Goal: Task Accomplishment & Management: Complete application form

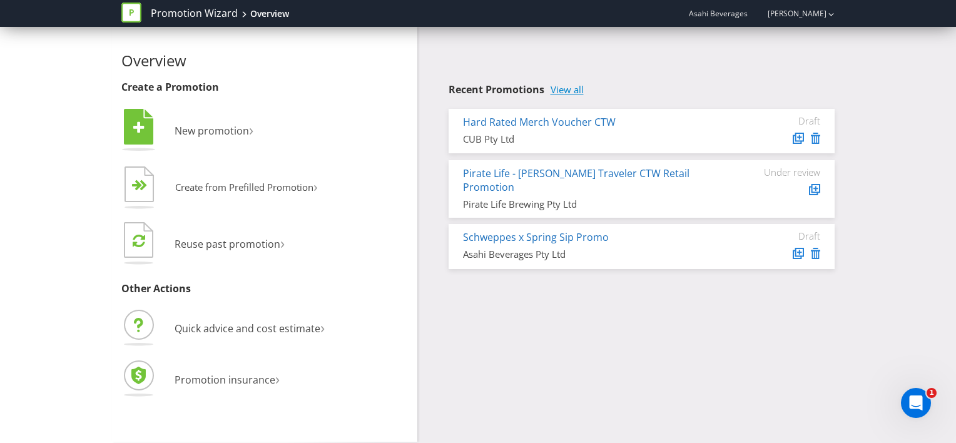
click at [564, 89] on link "View all" at bounding box center [567, 89] width 33 height 11
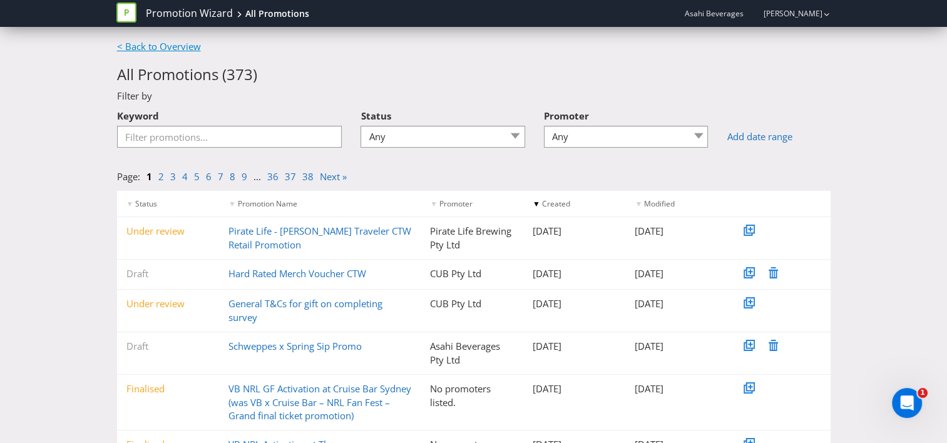
click at [148, 49] on link "< Back to Overview" at bounding box center [159, 46] width 84 height 13
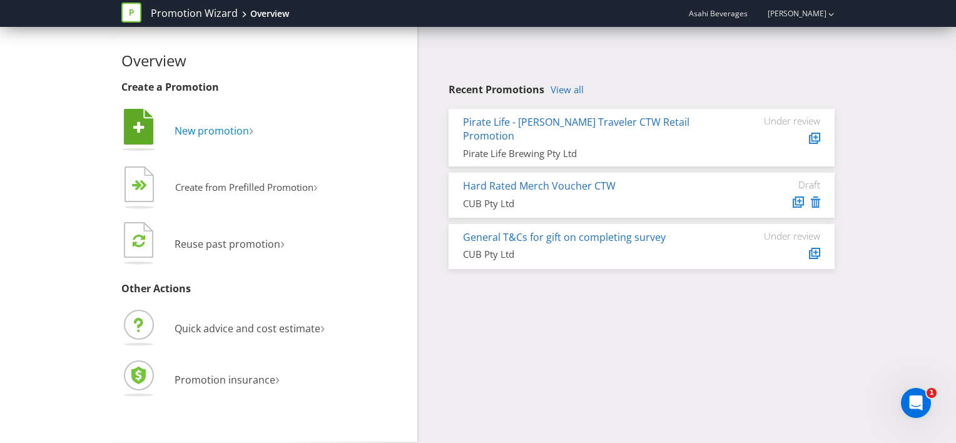
click at [220, 130] on span "New promotion" at bounding box center [212, 131] width 74 height 14
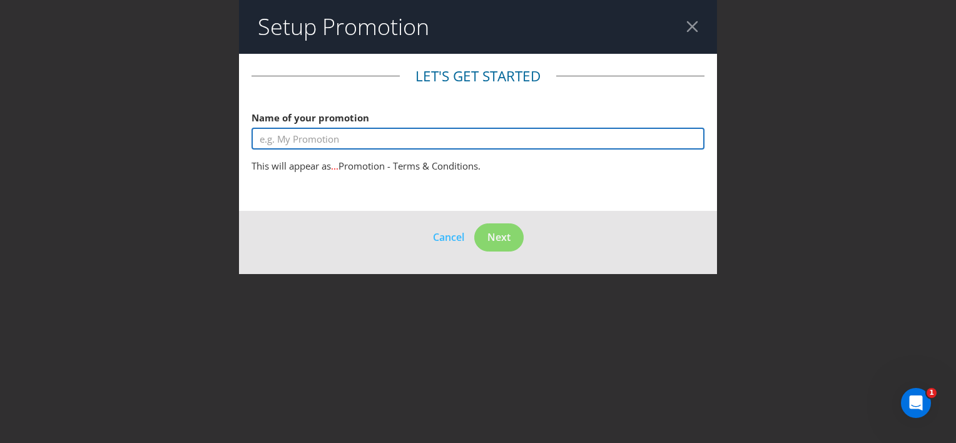
click at [350, 140] on input "text" at bounding box center [477, 139] width 453 height 22
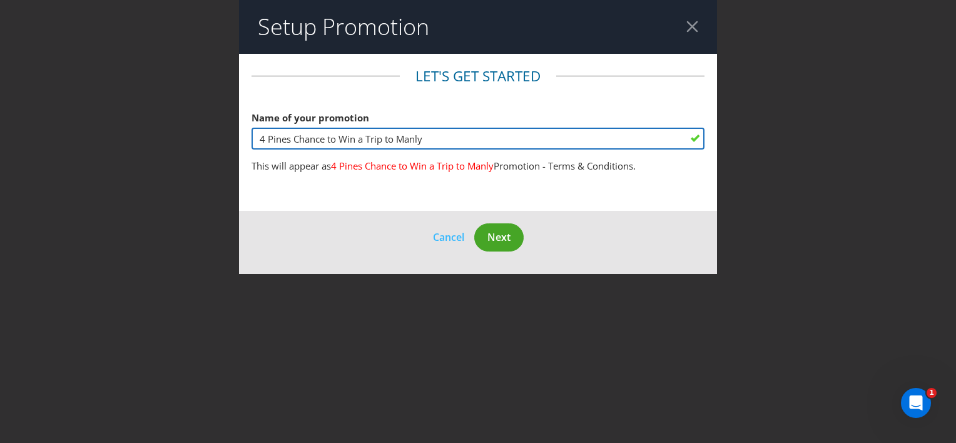
type input "4 Pines Chance to Win a Trip to Manly"
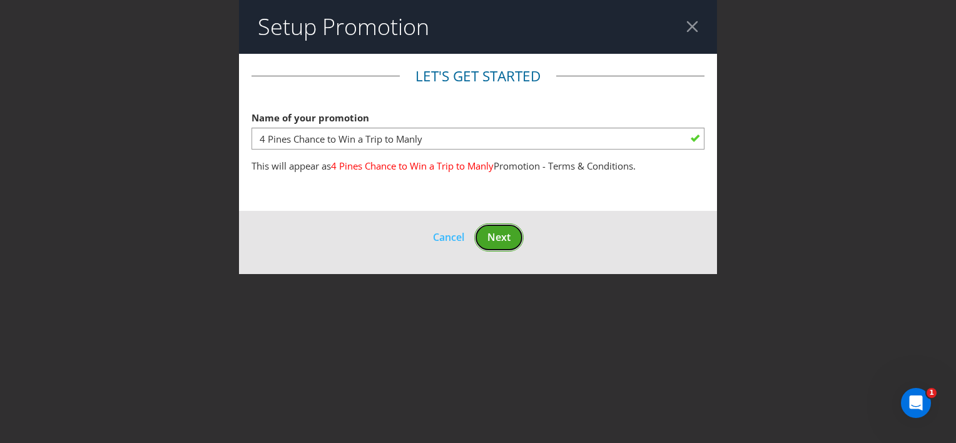
click at [505, 243] on button "Next" at bounding box center [498, 237] width 49 height 28
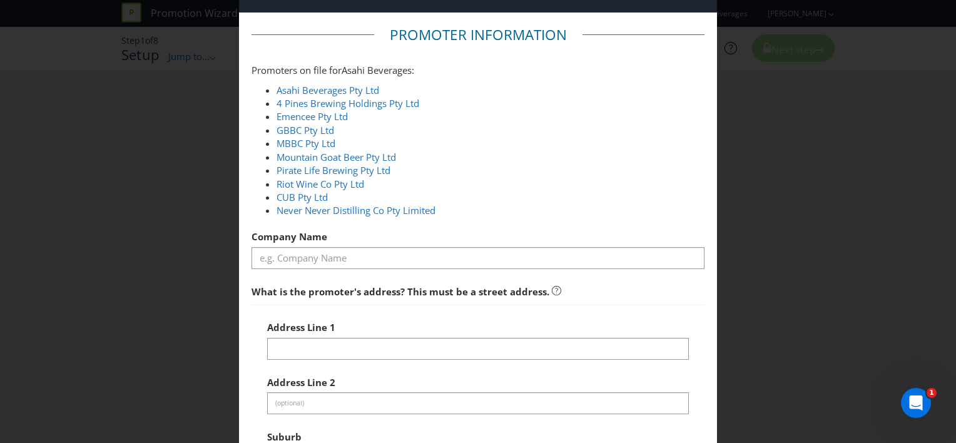
scroll to position [63, 0]
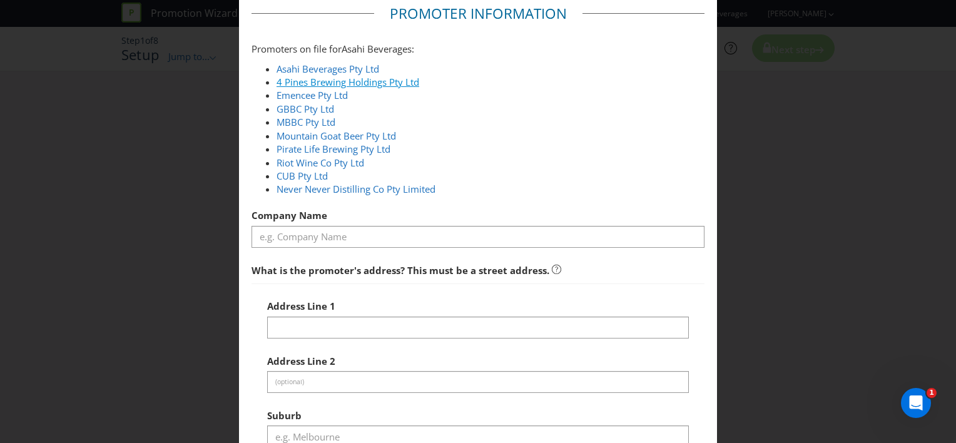
click at [388, 83] on link "4 Pines Brewing Holdings Pty Ltd" at bounding box center [348, 82] width 143 height 13
type input "4 Pines Brewing Holdings Pty Ltd"
type input "[STREET_ADDRESS]"
type input "Southbank"
type input "3006"
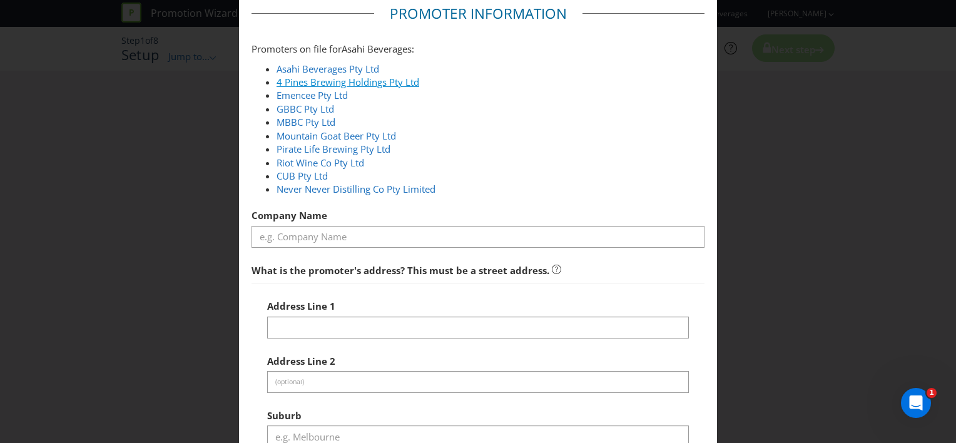
select select "AU"
type input "1800 244 054"
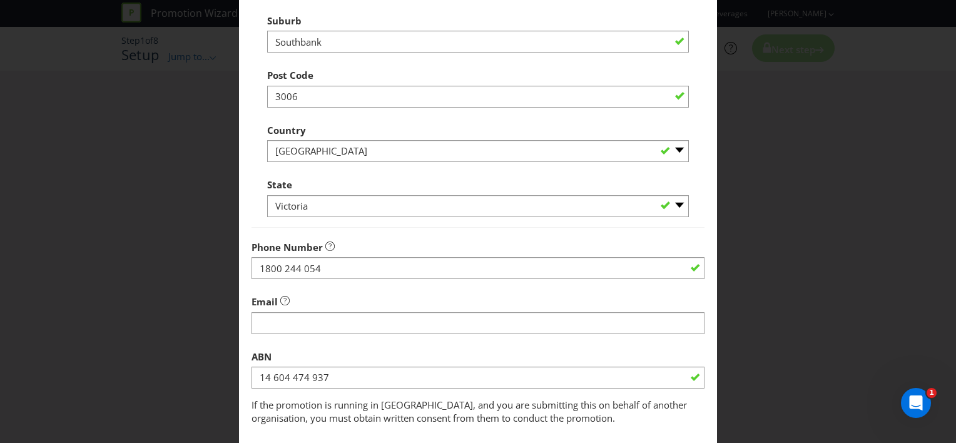
scroll to position [533, 0]
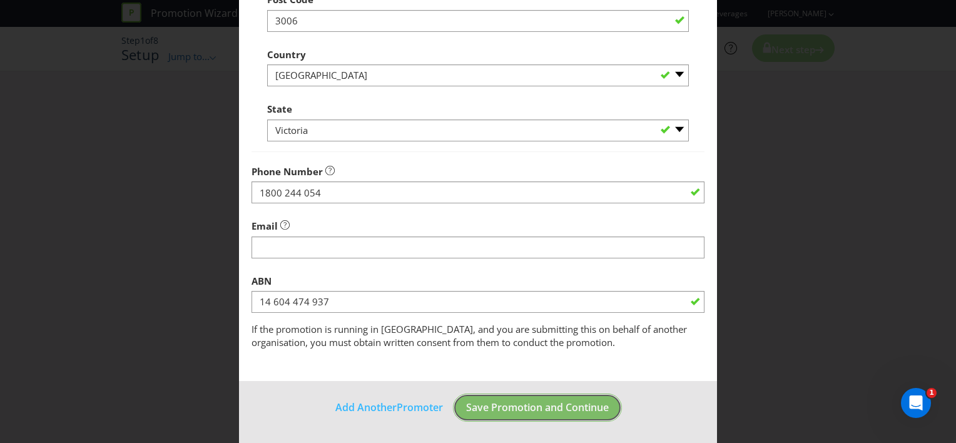
click at [542, 409] on span "Save Promotion and Continue" at bounding box center [537, 407] width 143 height 14
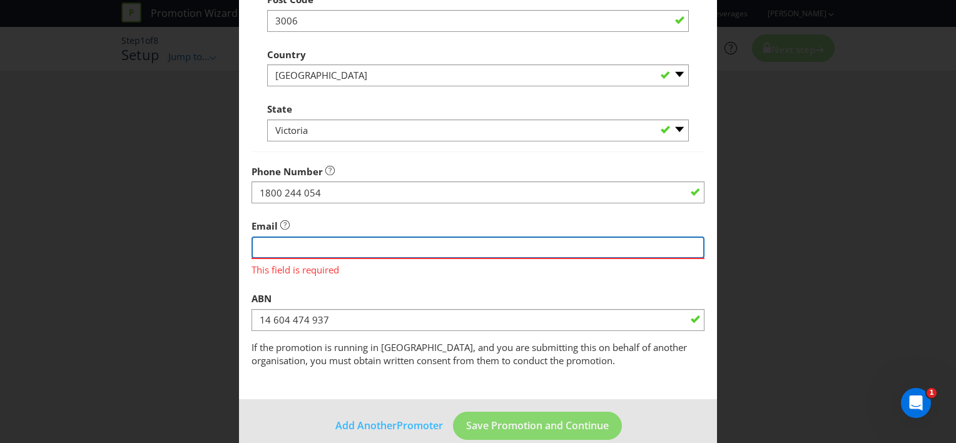
click at [303, 255] on input "string" at bounding box center [477, 247] width 453 height 22
click at [365, 242] on input "string" at bounding box center [477, 247] width 453 height 22
click at [453, 245] on input "string" at bounding box center [477, 247] width 453 height 22
type input "[EMAIL_ADDRESS][DOMAIN_NAME]"
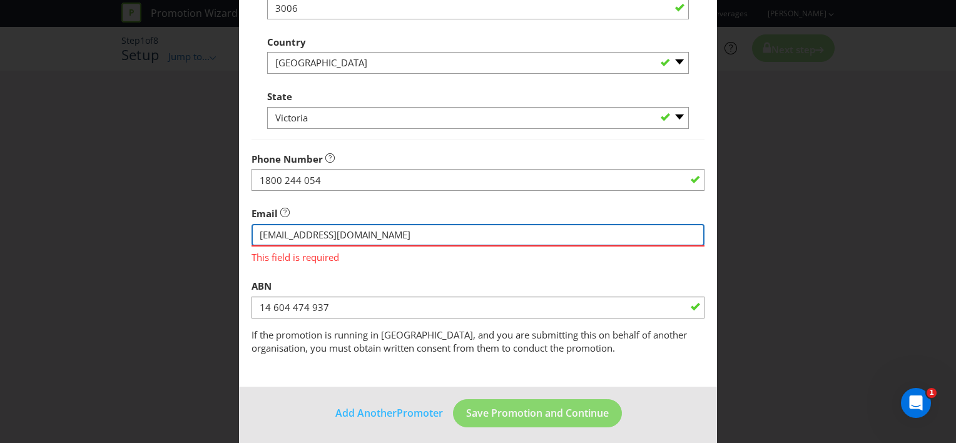
scroll to position [551, 0]
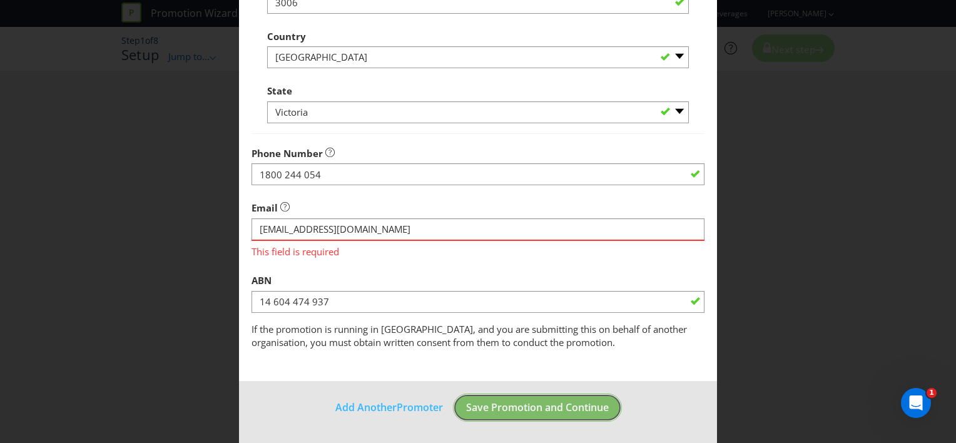
click at [559, 405] on span "Save Promotion and Continue" at bounding box center [537, 407] width 143 height 14
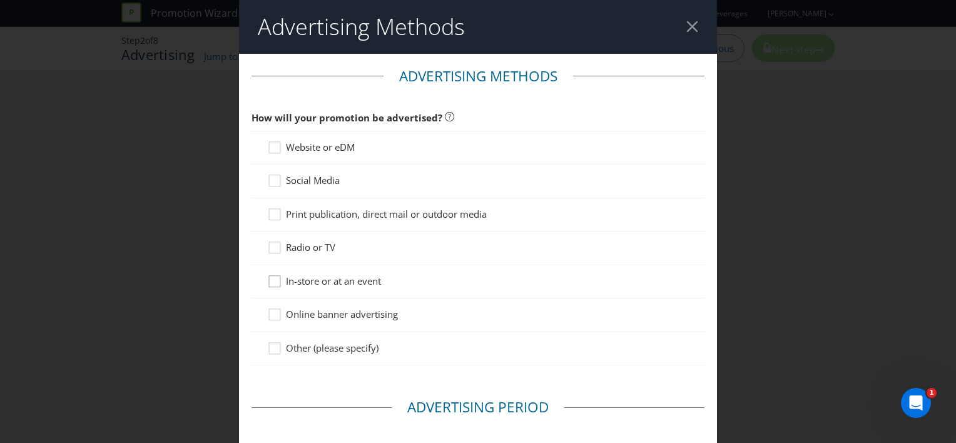
click at [267, 280] on icon at bounding box center [276, 284] width 19 height 19
click at [0, 0] on input "In-store or at an event" at bounding box center [0, 0] width 0 height 0
click at [307, 180] on span "Social Media" at bounding box center [313, 180] width 54 height 13
drag, startPoint x: 307, startPoint y: 180, endPoint x: 312, endPoint y: 150, distance: 30.3
click at [312, 150] on span "Website or eDM" at bounding box center [320, 147] width 69 height 13
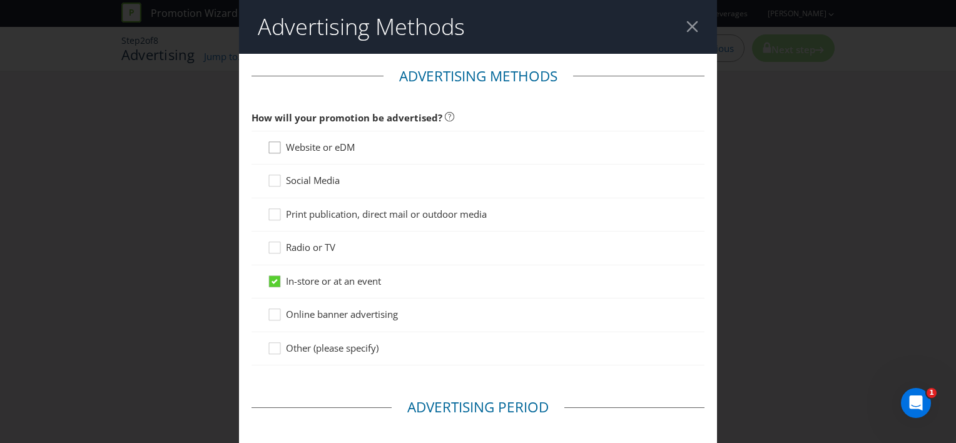
drag, startPoint x: 312, startPoint y: 150, endPoint x: 269, endPoint y: 146, distance: 42.7
click at [268, 145] on div at bounding box center [273, 152] width 13 height 22
click at [0, 0] on input "Website or eDM" at bounding box center [0, 0] width 0 height 0
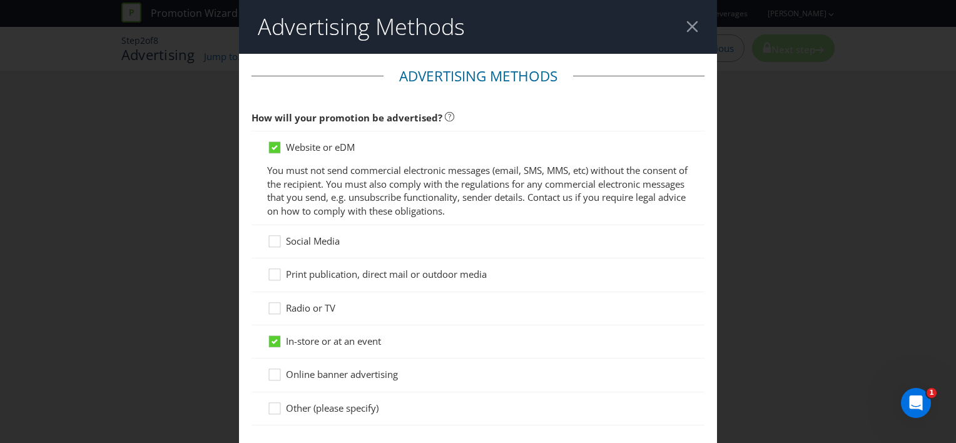
click at [268, 243] on icon at bounding box center [276, 244] width 19 height 19
click at [0, 0] on input "Social Media" at bounding box center [0, 0] width 0 height 0
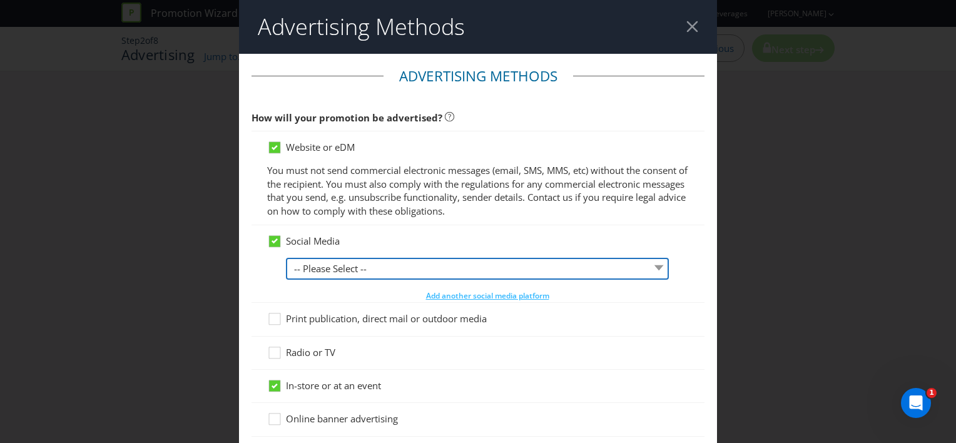
click at [375, 275] on select "-- Please Select -- Facebook X Instagram Snapchat LinkedIn Pinterest Tumblr You…" at bounding box center [477, 269] width 383 height 22
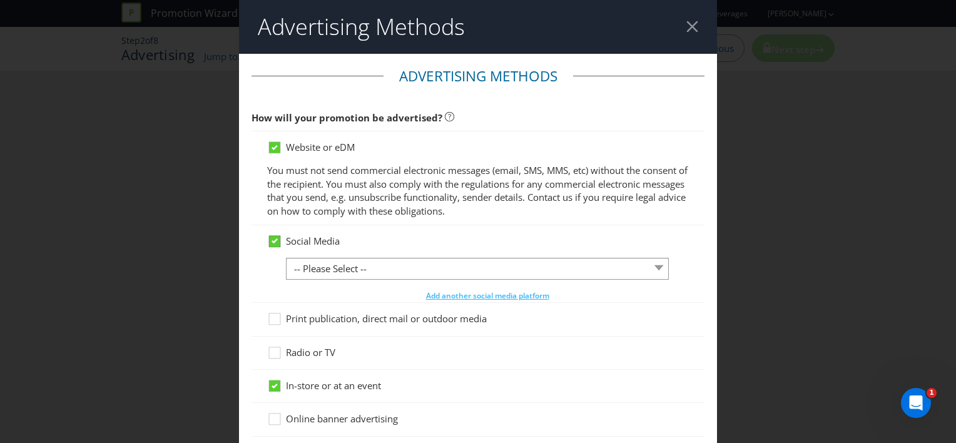
click at [272, 242] on icon at bounding box center [275, 240] width 6 height 5
click at [0, 0] on input "Social Media" at bounding box center [0, 0] width 0 height 0
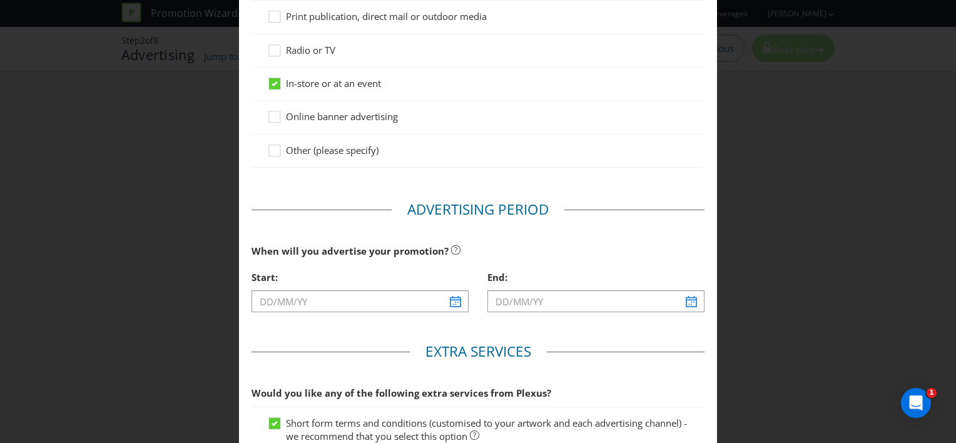
scroll to position [313, 0]
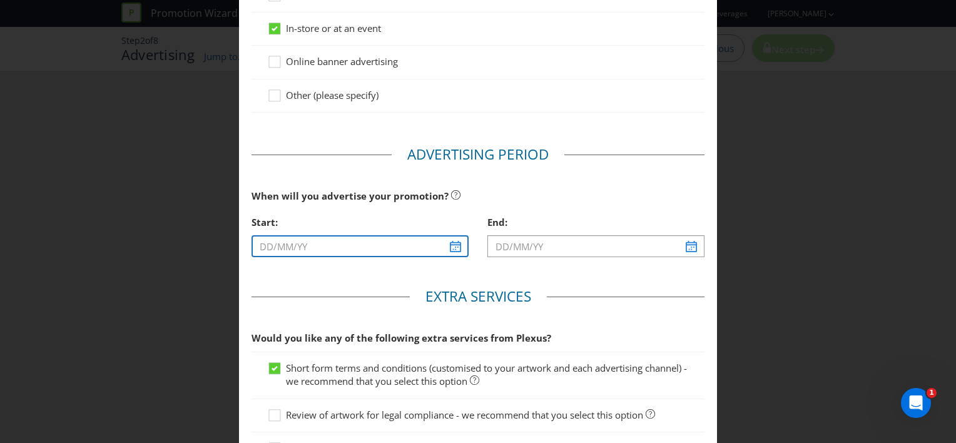
click at [455, 246] on input "text" at bounding box center [359, 246] width 217 height 22
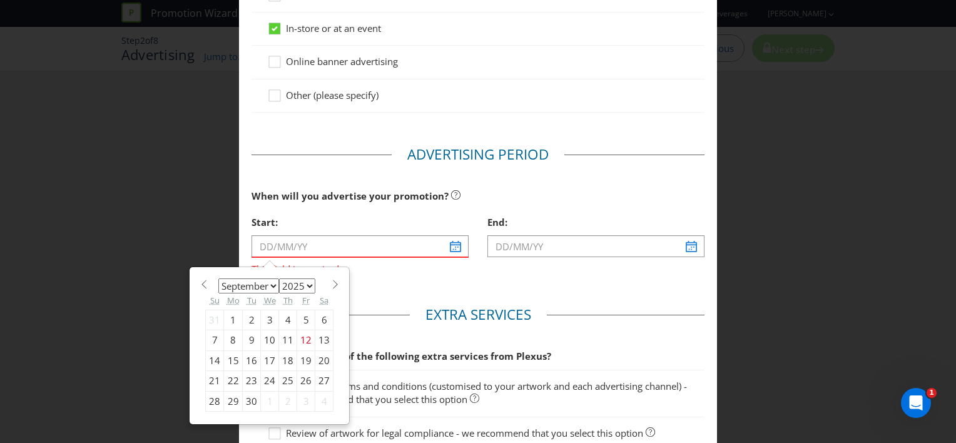
click at [330, 285] on span at bounding box center [334, 284] width 9 height 9
select select "9"
click at [279, 320] on div "2" at bounding box center [288, 320] width 18 height 20
type input "[DATE]"
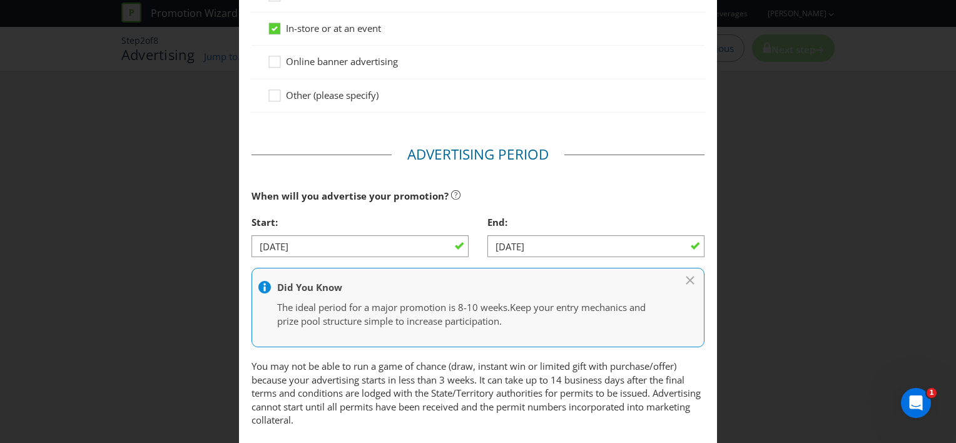
click at [612, 272] on div "Did You Know The ideal period for a major promotion is 8-10 weeks. Keep your en…" at bounding box center [477, 307] width 453 height 79
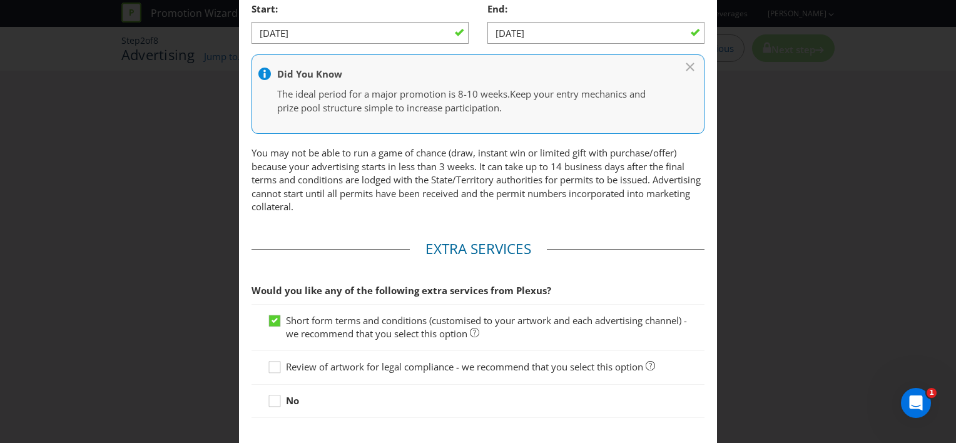
scroll to position [601, 0]
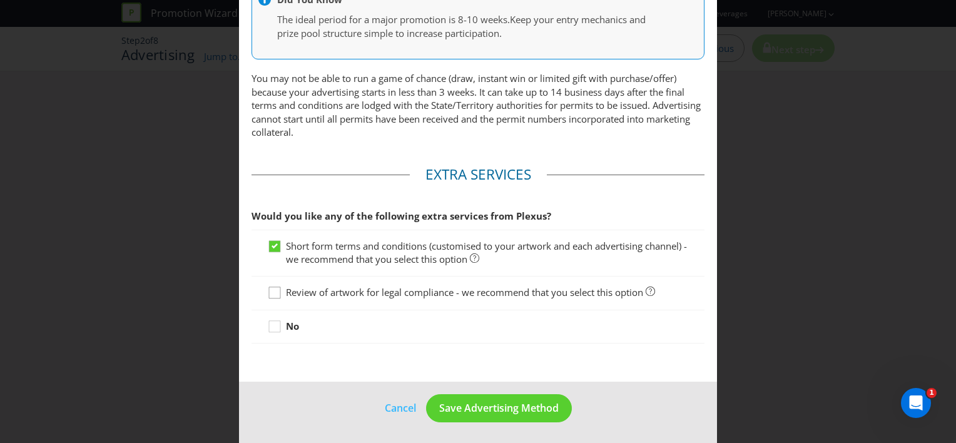
click at [270, 295] on icon at bounding box center [276, 295] width 19 height 19
click at [0, 0] on input "Review of artwork for legal compliance - we recommend that you select this opti…" at bounding box center [0, 0] width 0 height 0
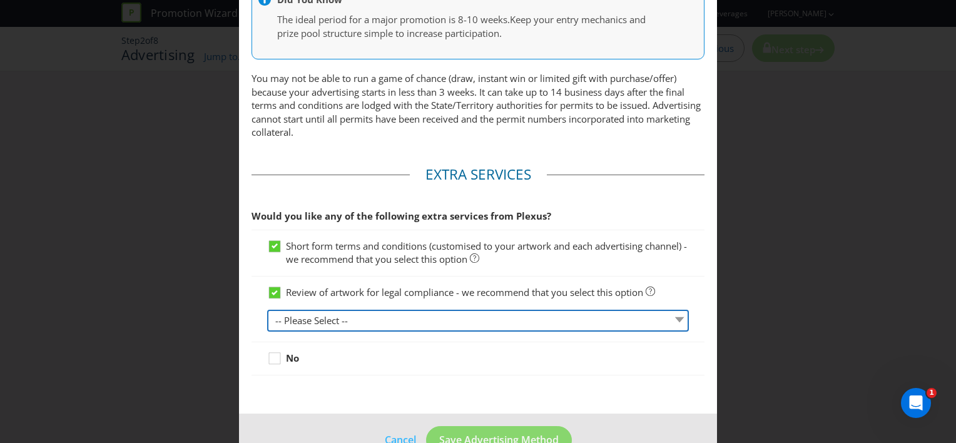
click at [402, 317] on select "-- Please Select -- 1 piece 2-4 pieces (provided at same time) 5-7 pieces (prov…" at bounding box center [478, 321] width 422 height 22
select select "MARKETING_REVIEW_1"
click at [267, 310] on select "-- Please Select -- 1 piece 2-4 pieces (provided at same time) 5-7 pieces (prov…" at bounding box center [478, 321] width 422 height 22
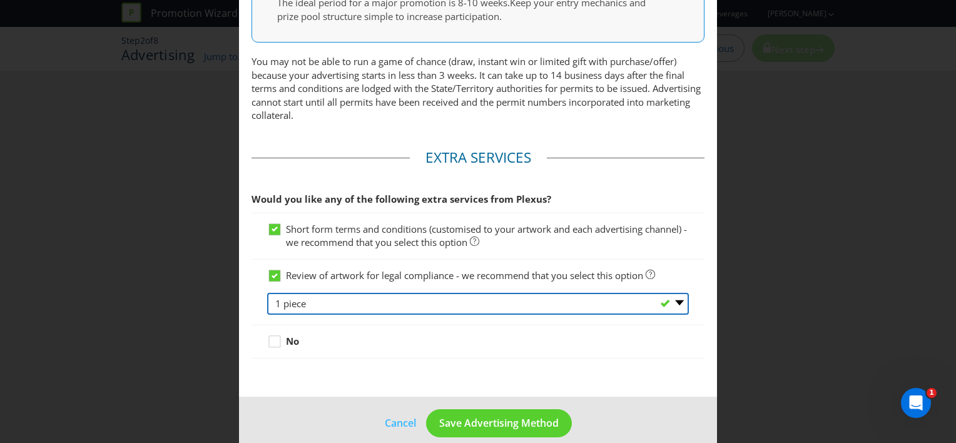
scroll to position [632, 0]
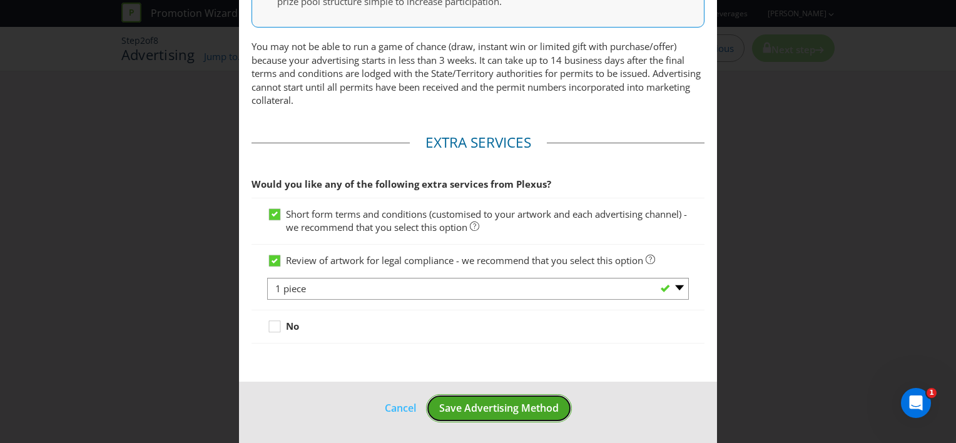
click at [519, 407] on span "Save Advertising Method" at bounding box center [498, 408] width 119 height 14
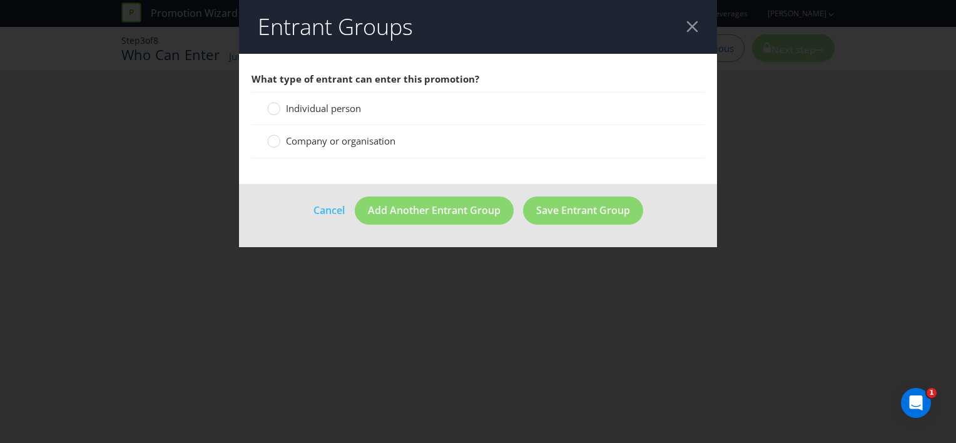
click at [326, 109] on span "Individual person" at bounding box center [323, 108] width 75 height 13
click at [0, 0] on input "Individual person" at bounding box center [0, 0] width 0 height 0
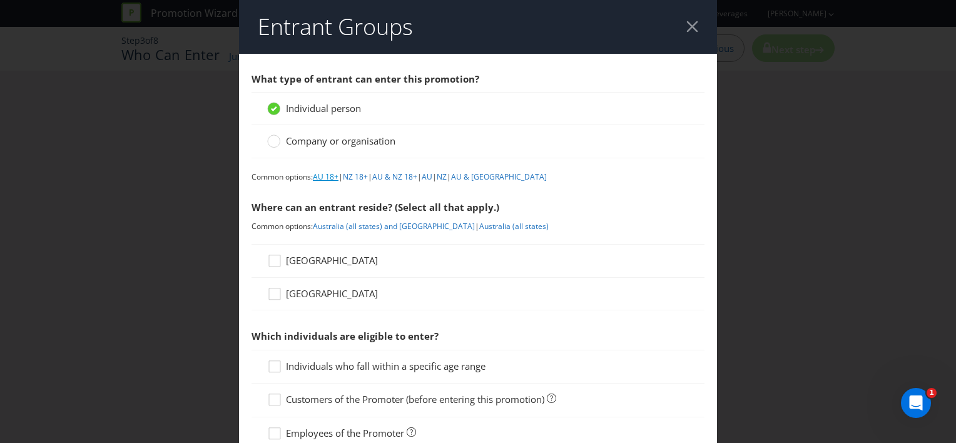
click at [325, 175] on link "AU 18+" at bounding box center [326, 176] width 26 height 11
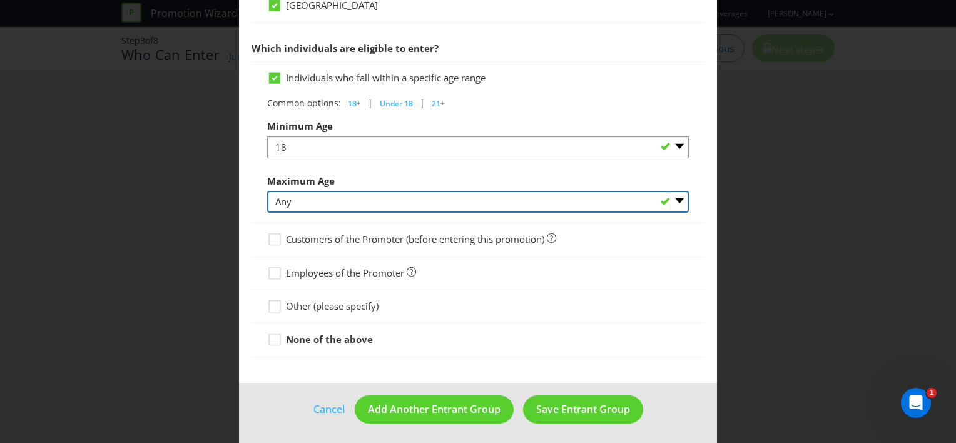
click at [360, 205] on select "Any 1 2 3 4 5 6 7 8 9 10 11 12 13 14 15 16 17 18 19 20 21 22 23 24 25 26 27 28 …" at bounding box center [478, 202] width 422 height 22
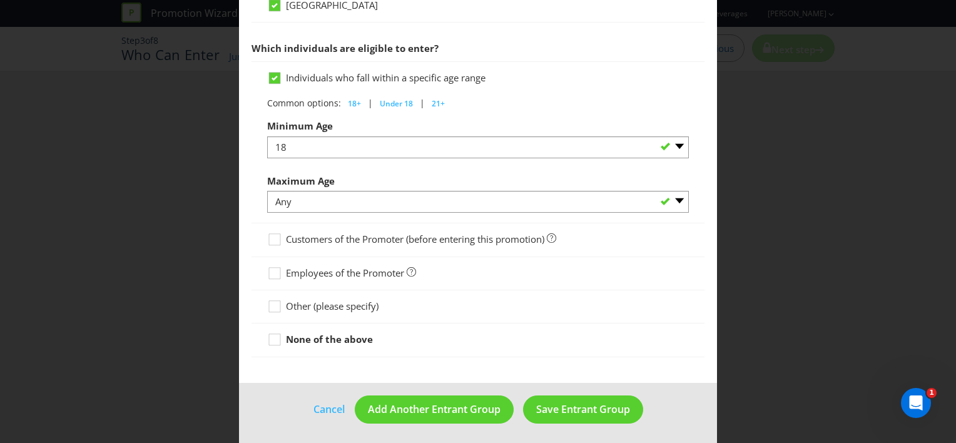
click at [581, 312] on div at bounding box center [478, 312] width 422 height 1
click at [280, 337] on icon at bounding box center [276, 342] width 19 height 19
click at [0, 0] on input "None of the above" at bounding box center [0, 0] width 0 height 0
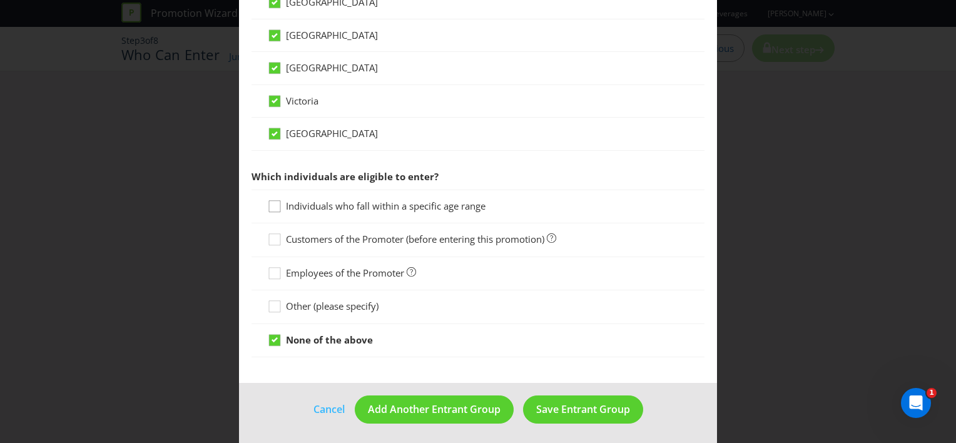
click at [282, 205] on icon at bounding box center [276, 209] width 19 height 19
click at [0, 0] on input "Individuals who fall within a specific age range" at bounding box center [0, 0] width 0 height 0
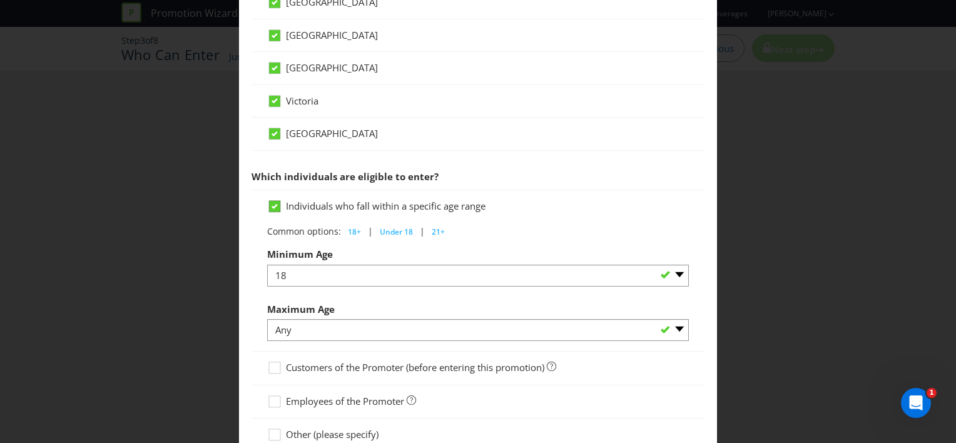
click at [282, 204] on icon at bounding box center [276, 209] width 19 height 19
click at [0, 0] on input "Individuals who fall within a specific age range" at bounding box center [0, 0] width 0 height 0
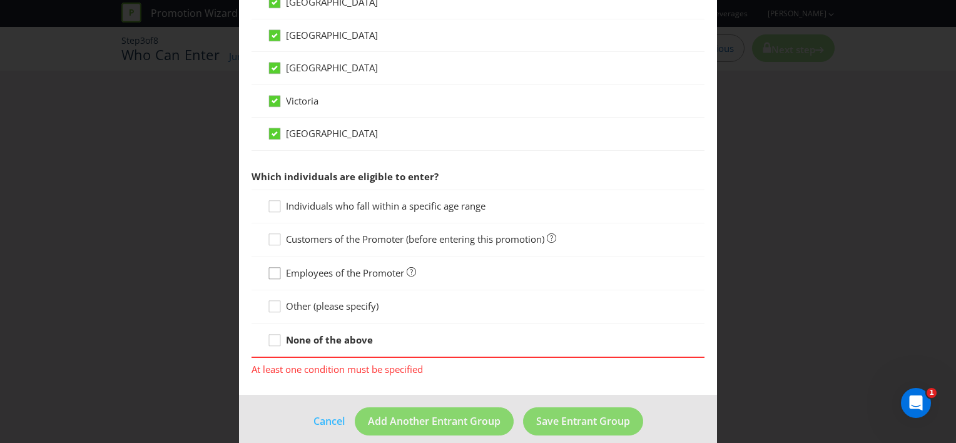
click at [276, 273] on icon at bounding box center [276, 276] width 19 height 19
click at [0, 0] on input "Employees of the Promoter" at bounding box center [0, 0] width 0 height 0
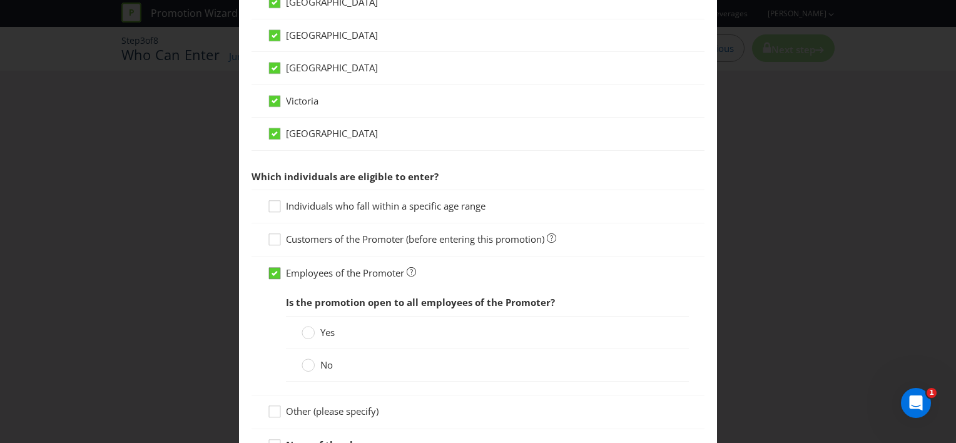
click at [275, 272] on icon at bounding box center [275, 273] width 6 height 5
click at [0, 0] on input "Employees of the Promoter" at bounding box center [0, 0] width 0 height 0
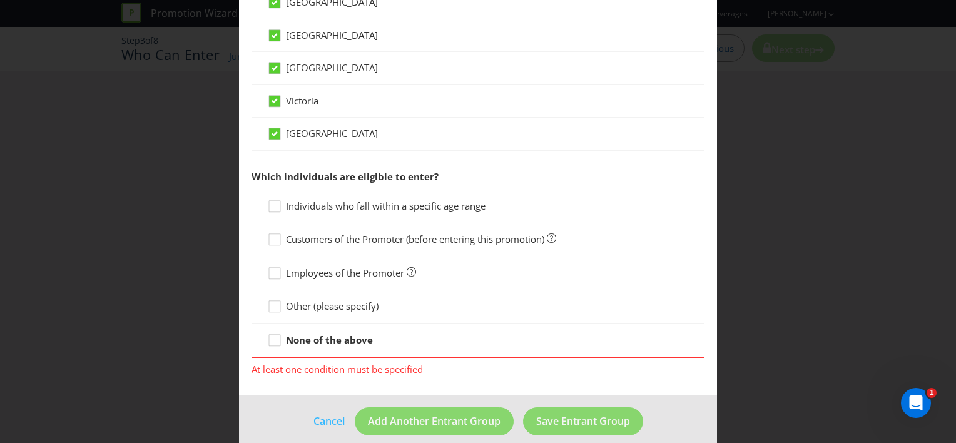
click at [275, 246] on div at bounding box center [478, 246] width 422 height 1
click at [272, 235] on div at bounding box center [275, 235] width 6 height 6
click at [0, 0] on input "Customers of the Promoter (before entering this promotion)" at bounding box center [0, 0] width 0 height 0
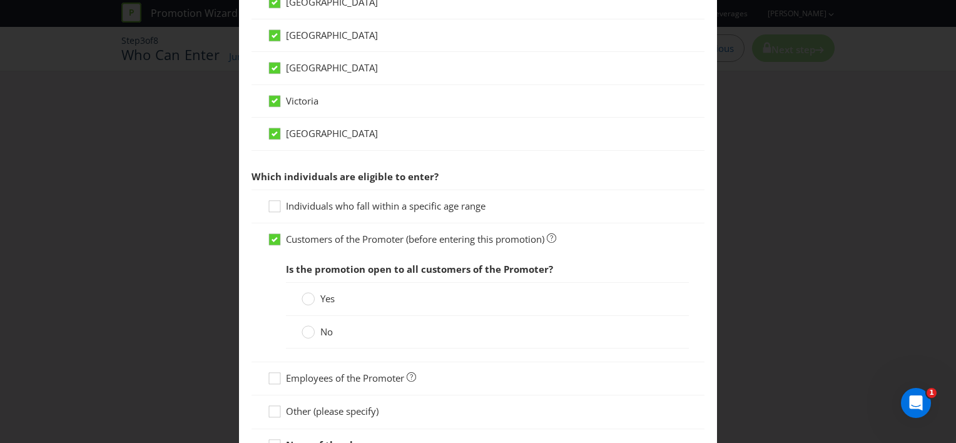
click at [315, 299] on label "Yes" at bounding box center [320, 298] width 36 height 13
click at [0, 0] on input "Yes" at bounding box center [0, 0] width 0 height 0
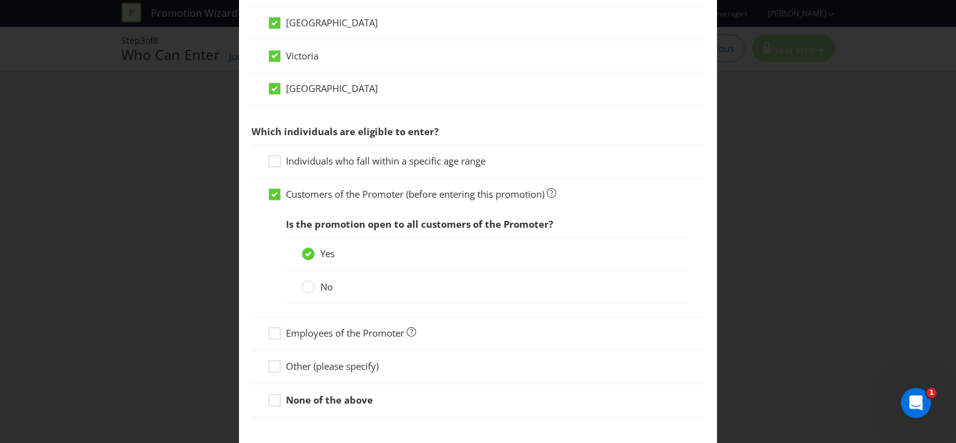
scroll to position [600, 0]
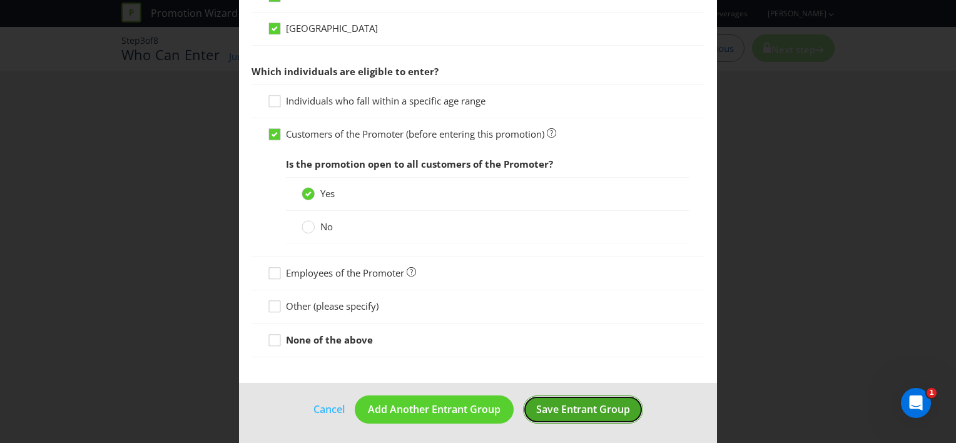
click at [576, 414] on button "Save Entrant Group" at bounding box center [583, 409] width 120 height 28
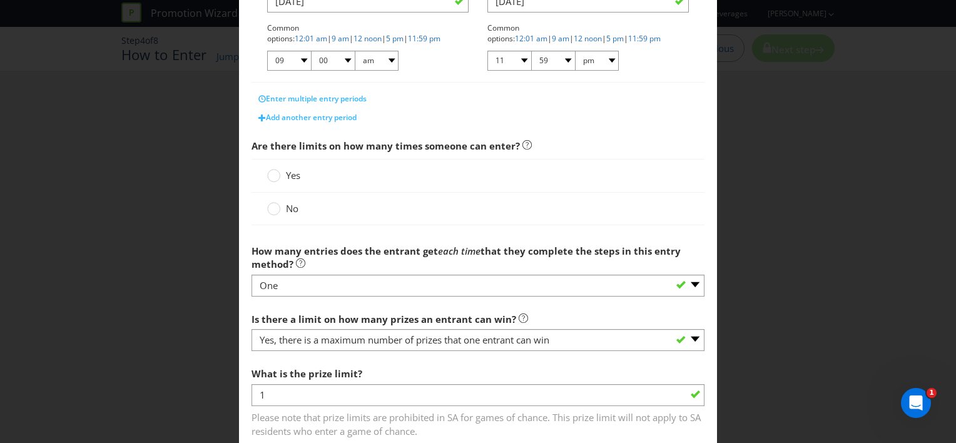
scroll to position [375, 0]
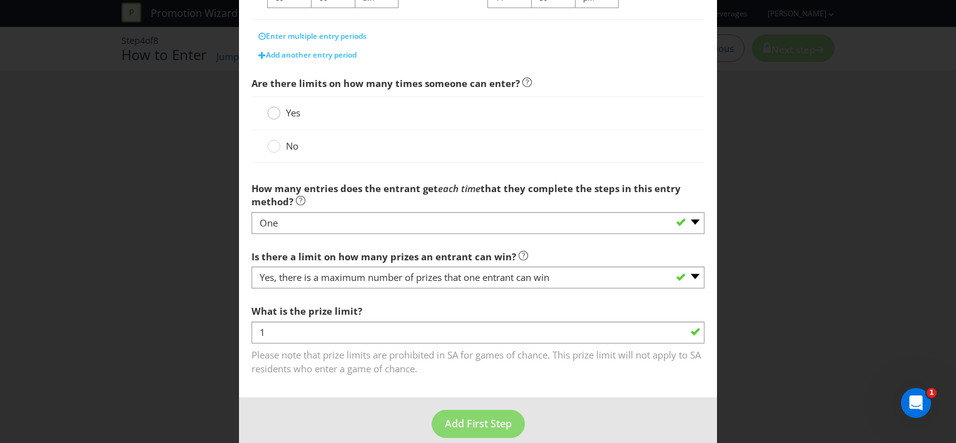
click at [274, 108] on div at bounding box center [274, 109] width 6 height 6
click at [0, 0] on input "Yes" at bounding box center [0, 0] width 0 height 0
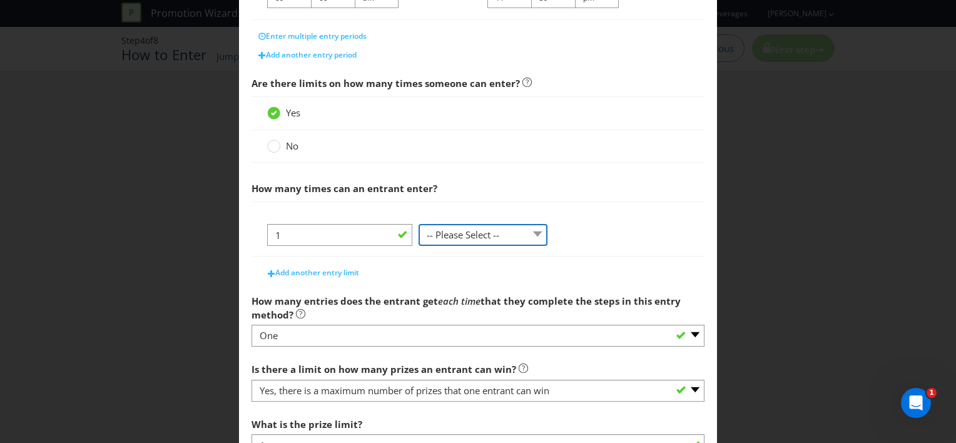
click at [477, 240] on select "-- Please Select -- per person per day per purchase per transaction Other (plea…" at bounding box center [483, 235] width 129 height 22
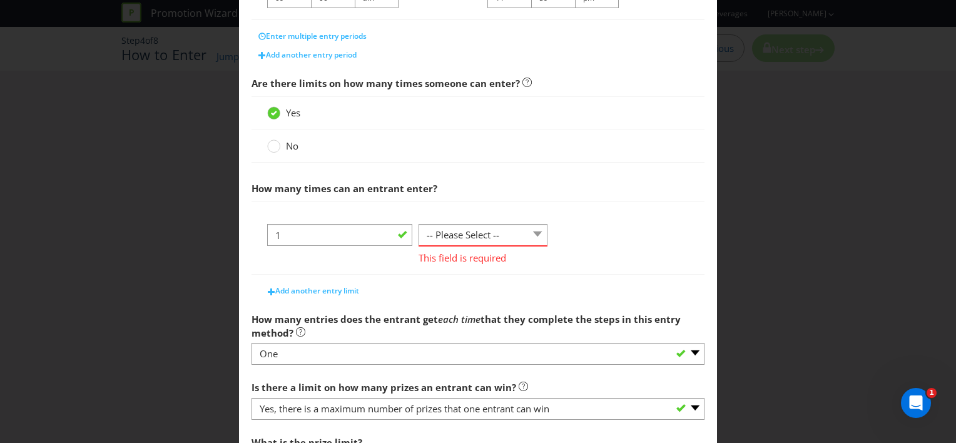
click at [592, 185] on span "How many times can an entrant enter?" at bounding box center [477, 189] width 453 height 26
click at [495, 234] on select "-- Please Select -- per person per day per purchase per transaction Other (plea…" at bounding box center [483, 235] width 129 height 22
click at [345, 213] on div at bounding box center [478, 217] width 422 height 13
click at [452, 230] on select "-- Please Select -- per person per day per purchase per transaction Other (plea…" at bounding box center [483, 235] width 129 height 22
click at [374, 281] on div "Add another entry limit" at bounding box center [477, 287] width 453 height 25
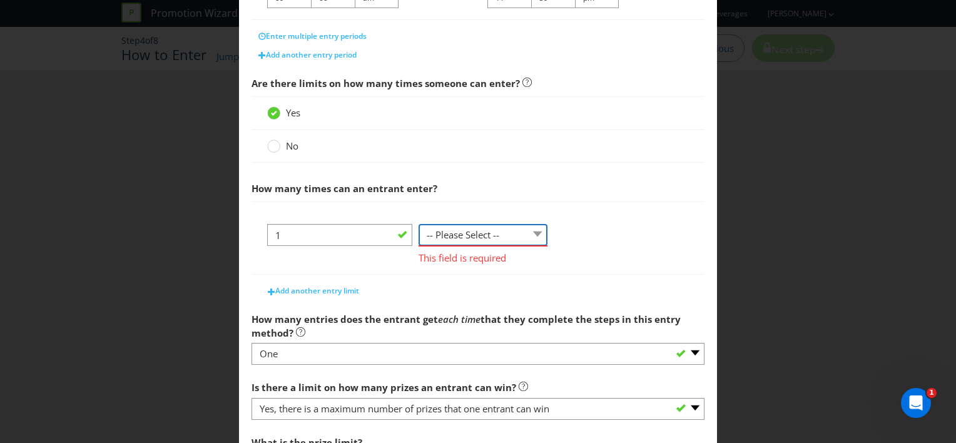
click at [518, 236] on select "-- Please Select -- per person per day per purchase per transaction Other (plea…" at bounding box center [483, 235] width 129 height 22
click at [419, 235] on select "-- Please Select -- per person per day per purchase per transaction Other (plea…" at bounding box center [483, 235] width 129 height 22
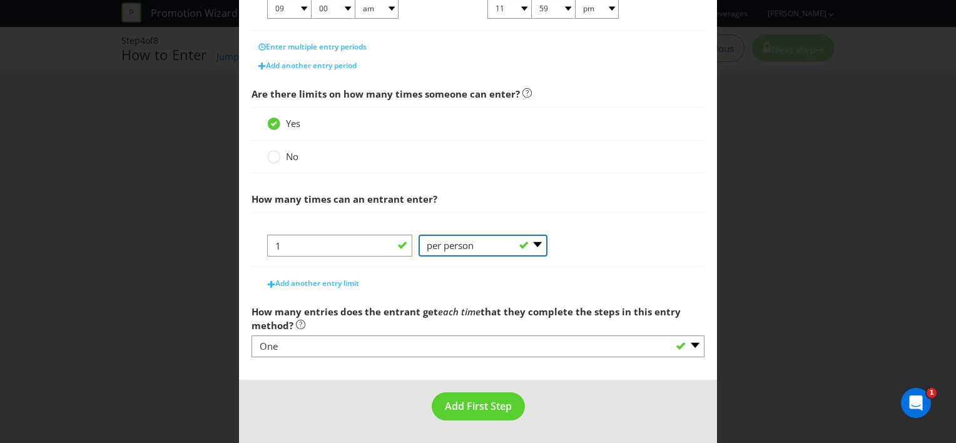
scroll to position [363, 0]
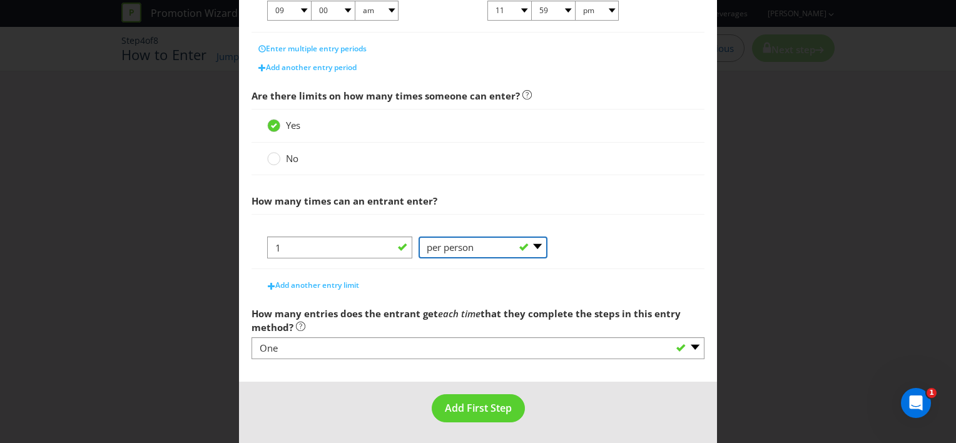
click at [510, 248] on select "-- Please Select -- per person per day per purchase per transaction Other (plea…" at bounding box center [483, 247] width 129 height 22
click at [652, 262] on div "1 -- Please Select -- per person per day per purchase per transaction Other (pl…" at bounding box center [478, 252] width 422 height 32
click at [500, 245] on select "-- Please Select -- per person per day per purchase per transaction Other (plea…" at bounding box center [483, 247] width 129 height 22
select select "PER_DAY"
click at [419, 236] on select "-- Please Select -- per person per day per purchase per transaction Other (plea…" at bounding box center [483, 247] width 129 height 22
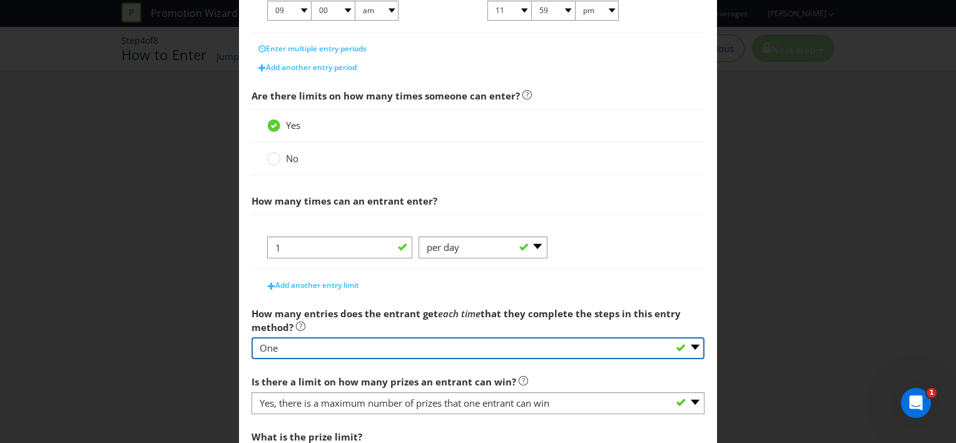
click at [452, 343] on select "-- Please select -- One More than one Other (please specify) Not applicable - g…" at bounding box center [477, 348] width 453 height 22
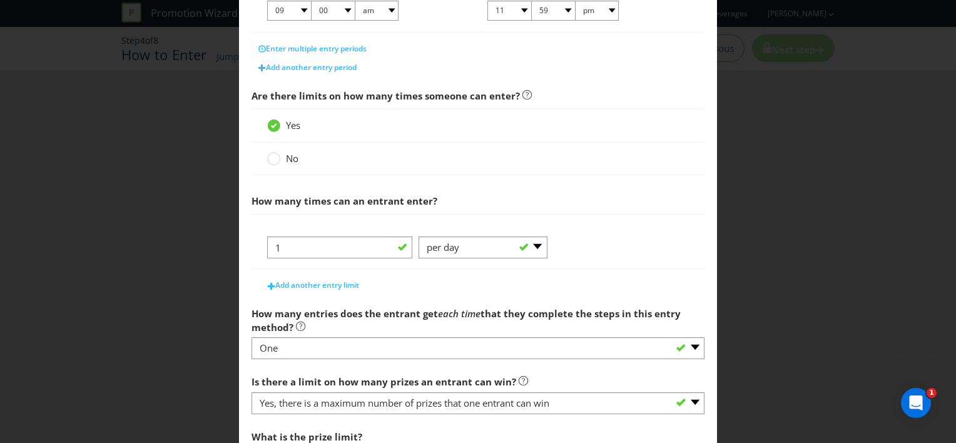
drag, startPoint x: 607, startPoint y: 205, endPoint x: 617, endPoint y: 228, distance: 24.6
click at [608, 206] on span "How many times can an entrant enter?" at bounding box center [477, 201] width 453 height 26
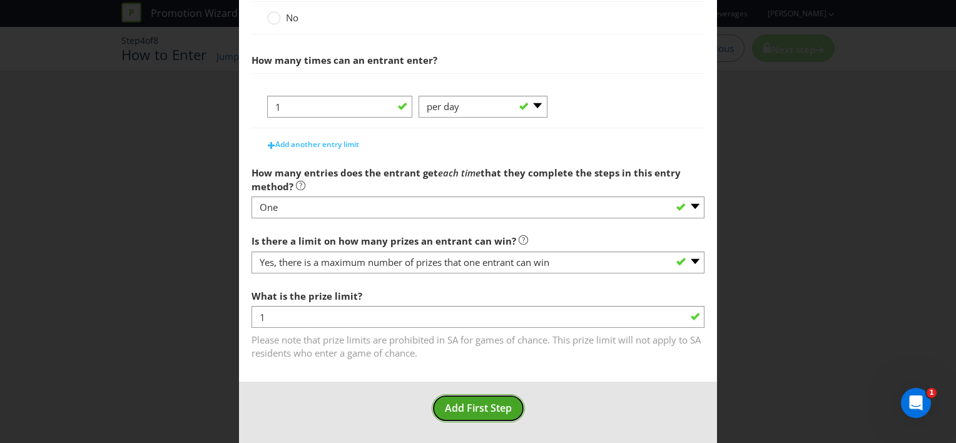
click at [490, 403] on span "Add First Step" at bounding box center [478, 408] width 67 height 14
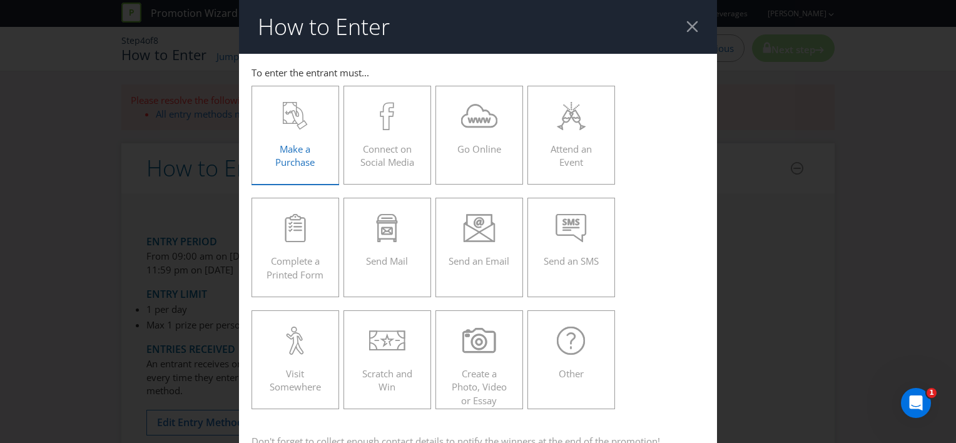
click at [293, 145] on span "Make a Purchase" at bounding box center [294, 156] width 39 height 26
click at [0, 0] on input "Make a Purchase" at bounding box center [0, 0] width 0 height 0
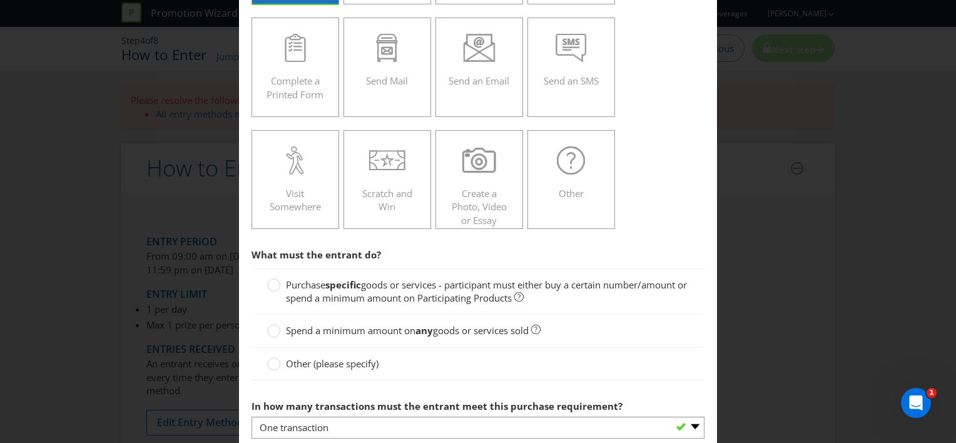
scroll to position [250, 0]
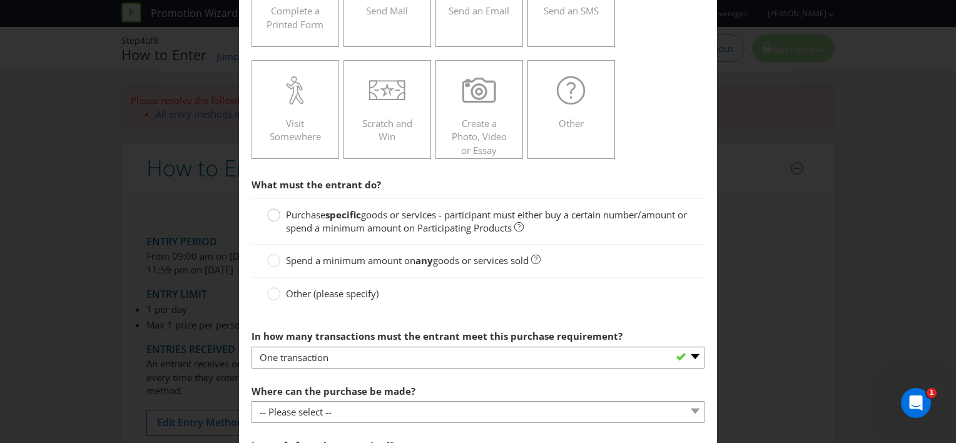
click at [268, 215] on circle at bounding box center [274, 215] width 13 height 13
click at [0, 0] on input "Purchase specific goods or services - participant must either buy a certain num…" at bounding box center [0, 0] width 0 height 0
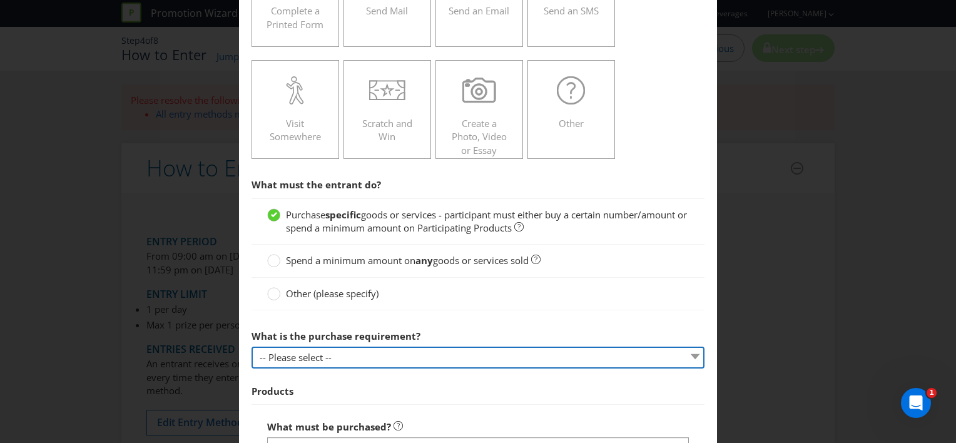
click at [425, 358] on select "-- Please select -- Buy a certain number of these products or services Spend a …" at bounding box center [477, 358] width 453 height 22
select select "MINIMUM_QUANTITY"
click at [251, 347] on select "-- Please select -- Buy a certain number of these products or services Spend a …" at bounding box center [477, 358] width 453 height 22
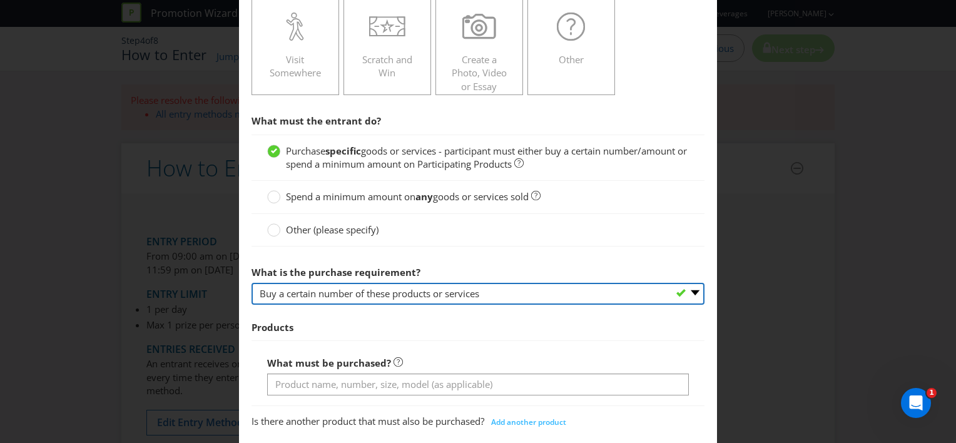
scroll to position [438, 0]
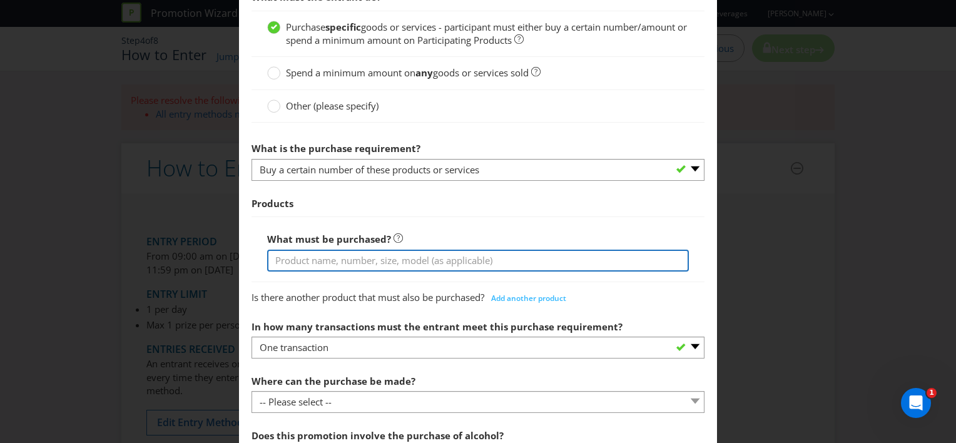
click at [325, 264] on input "text" at bounding box center [478, 261] width 422 height 22
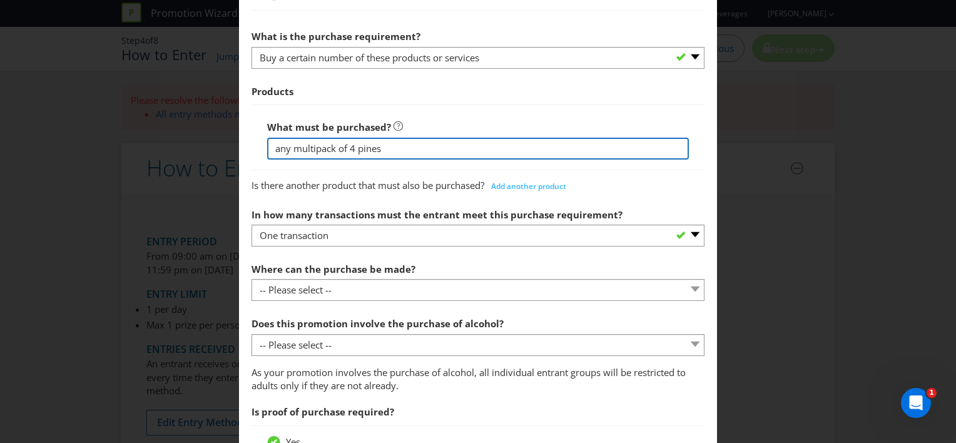
scroll to position [563, 0]
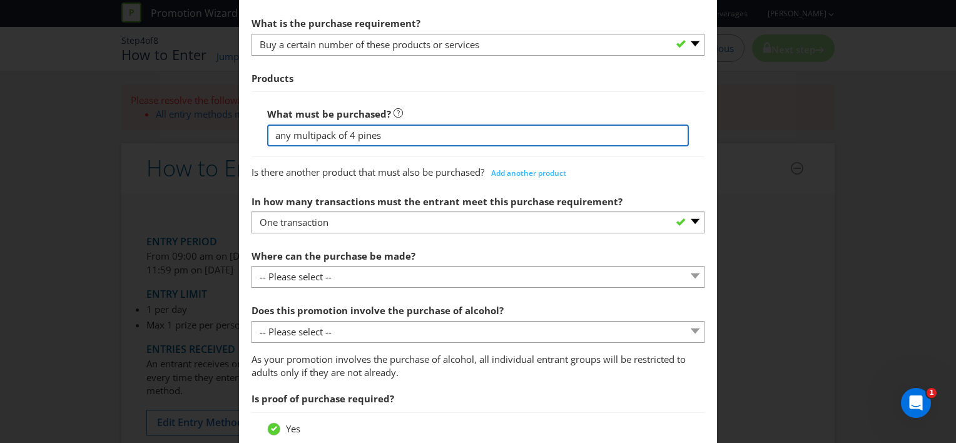
type input "any multipack of 4 pines"
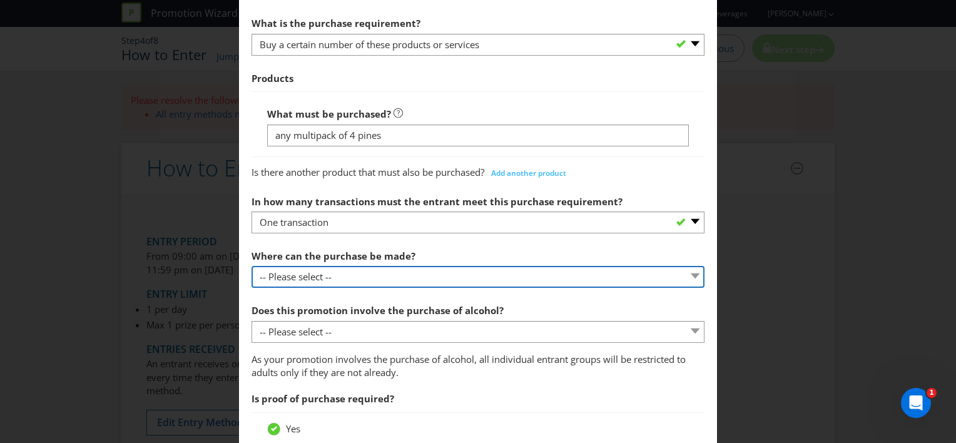
click at [350, 268] on select "-- Please select -- Any stores displaying promotional material (including onlin…" at bounding box center [477, 277] width 453 height 22
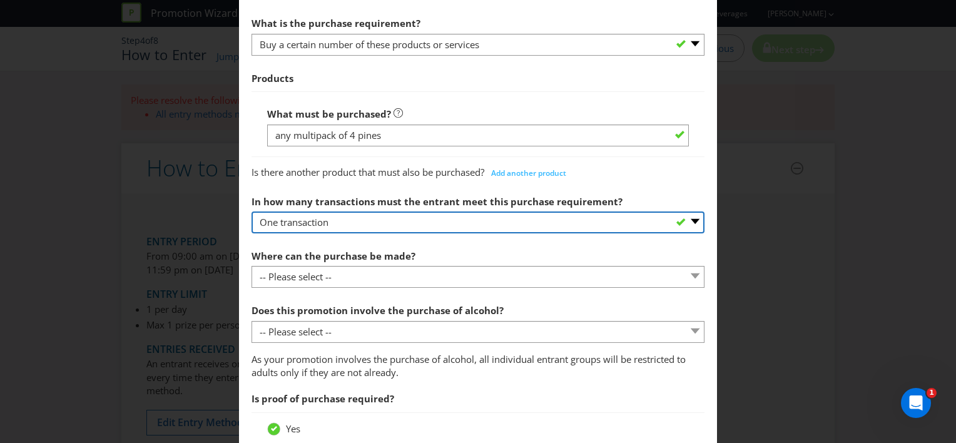
click at [571, 224] on select "-- Please select -- One transaction A specific number of transactions Any numbe…" at bounding box center [477, 222] width 453 height 22
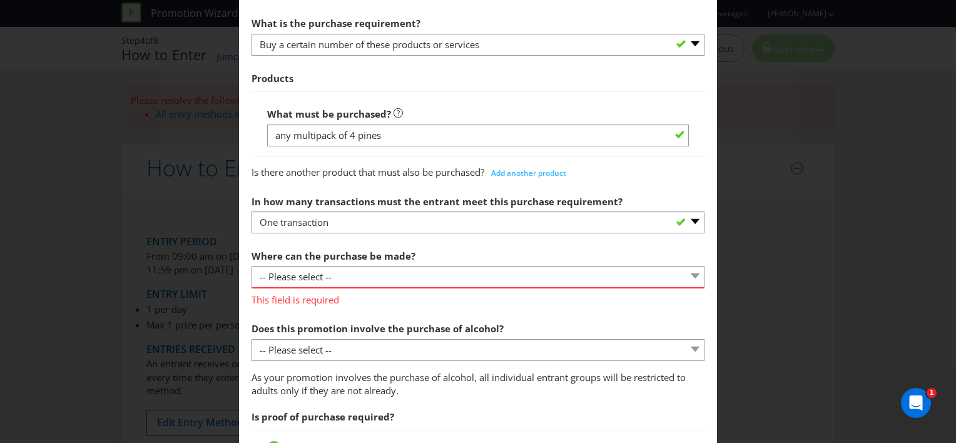
click at [310, 323] on span "Does this promotion involve the purchase of alcohol?" at bounding box center [377, 328] width 252 height 13
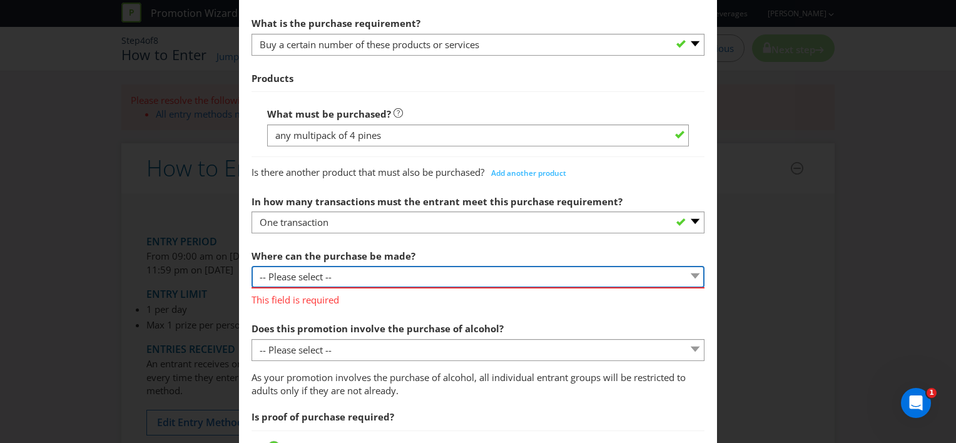
click at [342, 276] on select "-- Please select -- Any stores displaying promotional material (including onlin…" at bounding box center [477, 277] width 453 height 22
select select "ANY_SELLING"
click at [251, 266] on select "-- Please select -- Any stores displaying promotional material (including onlin…" at bounding box center [477, 277] width 453 height 22
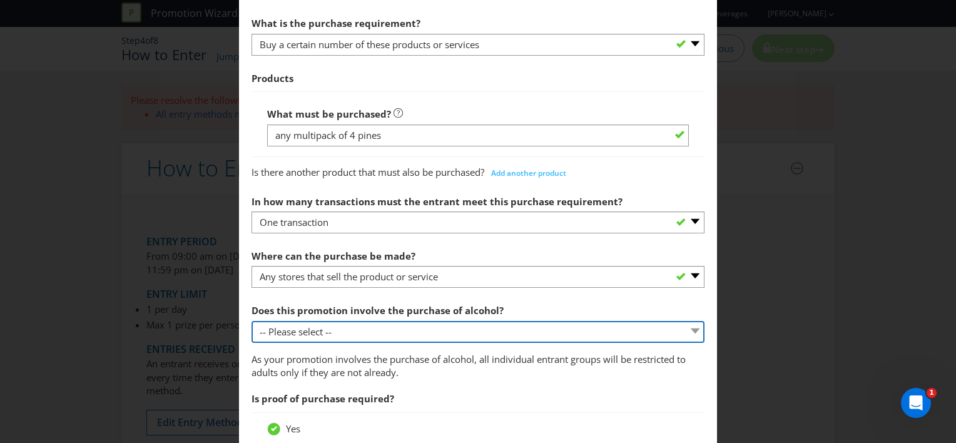
click at [547, 333] on select "-- Please select -- Yes, for on-premises consumption Yes, for off-premises cons…" at bounding box center [477, 332] width 453 height 22
click at [251, 321] on select "-- Please select -- Yes, for on-premises consumption Yes, for off-premises cons…" at bounding box center [477, 332] width 453 height 22
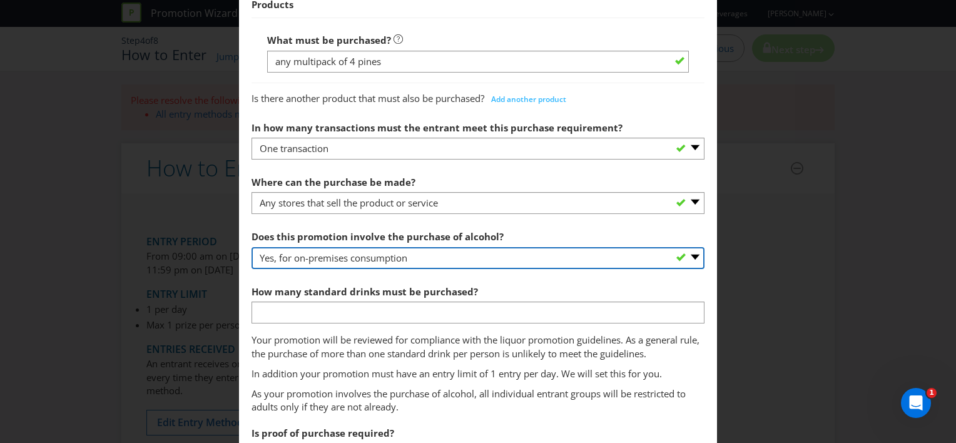
scroll to position [688, 0]
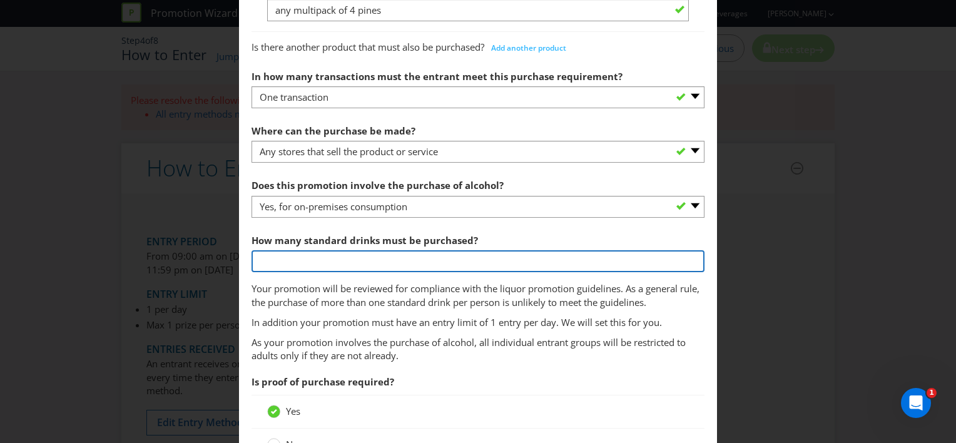
click at [576, 255] on input "number" at bounding box center [477, 261] width 453 height 22
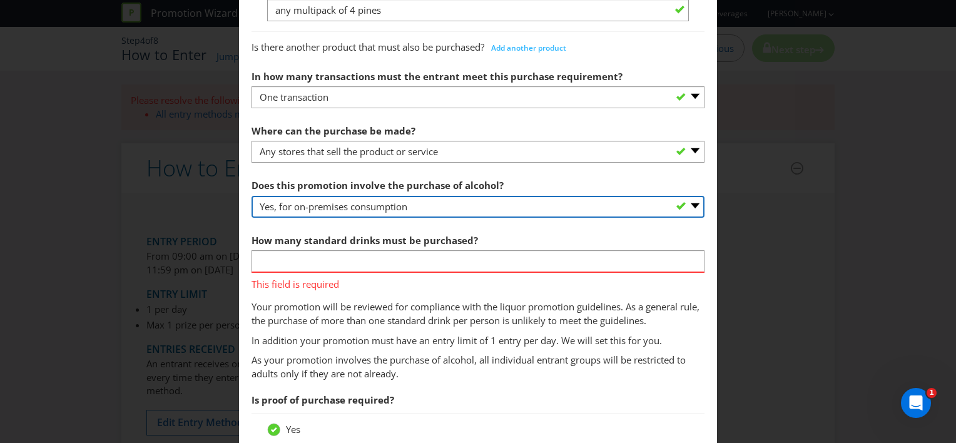
click at [382, 212] on select "-- Please select -- Yes, for on-premises consumption Yes, for off-premises cons…" at bounding box center [477, 207] width 453 height 22
select select "YES_OFF_PREMISES"
click at [251, 196] on select "-- Please select -- Yes, for on-premises consumption Yes, for off-premises cons…" at bounding box center [477, 207] width 453 height 22
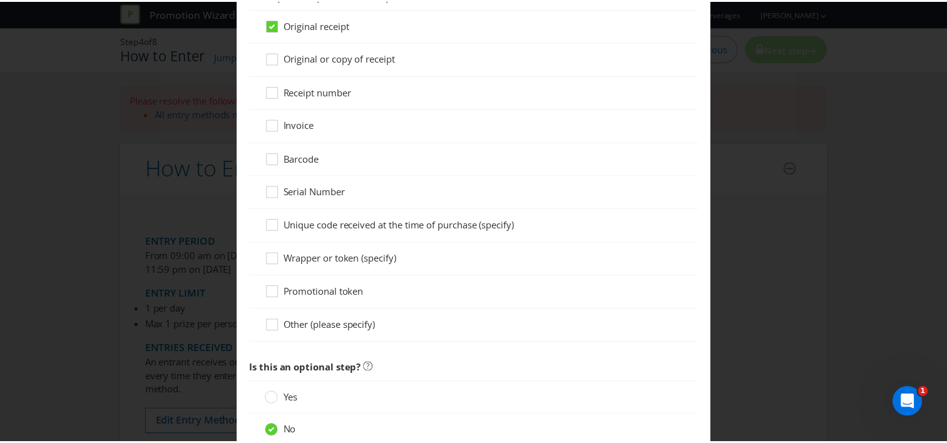
scroll to position [1161, 0]
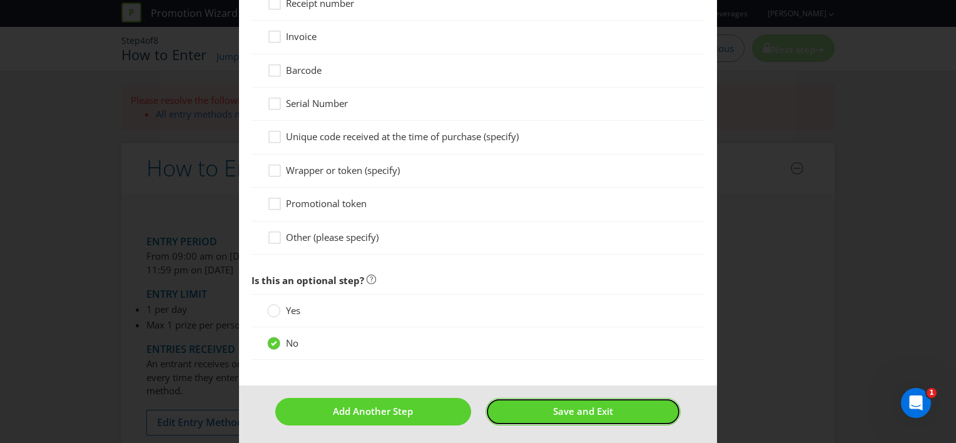
click at [597, 410] on span "Save and Exit" at bounding box center [583, 411] width 60 height 13
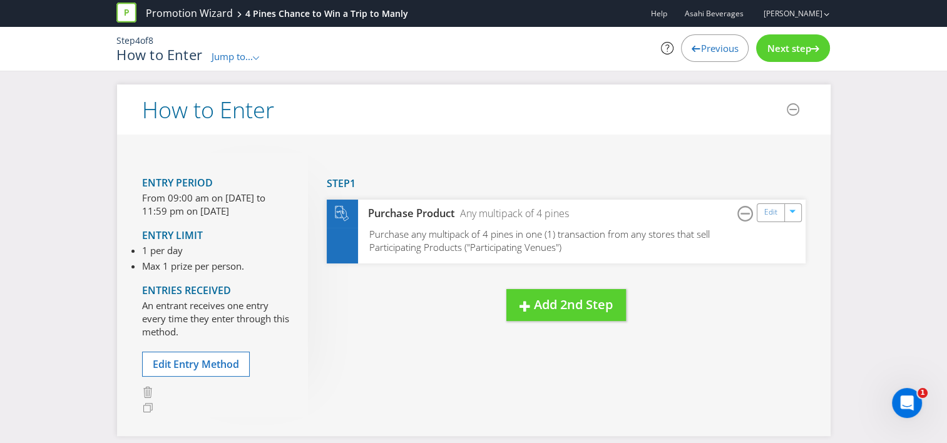
click at [793, 47] on span "Next step" at bounding box center [788, 48] width 44 height 13
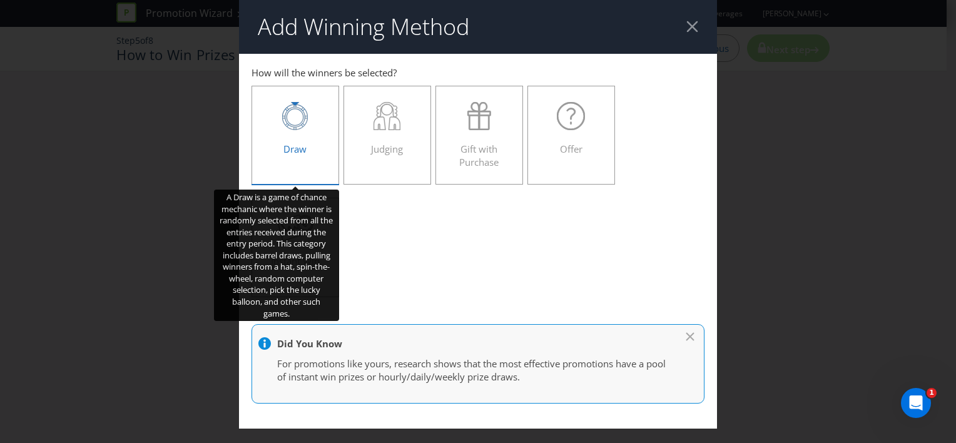
click at [307, 133] on div "Draw" at bounding box center [295, 130] width 61 height 56
click at [0, 0] on input "Draw" at bounding box center [0, 0] width 0 height 0
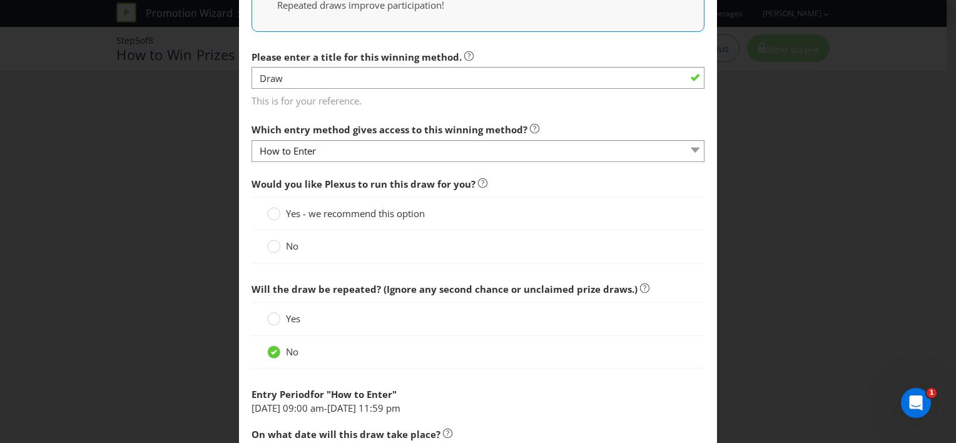
scroll to position [438, 0]
click at [278, 241] on label "No" at bounding box center [284, 244] width 34 height 13
click at [0, 0] on input "No" at bounding box center [0, 0] width 0 height 0
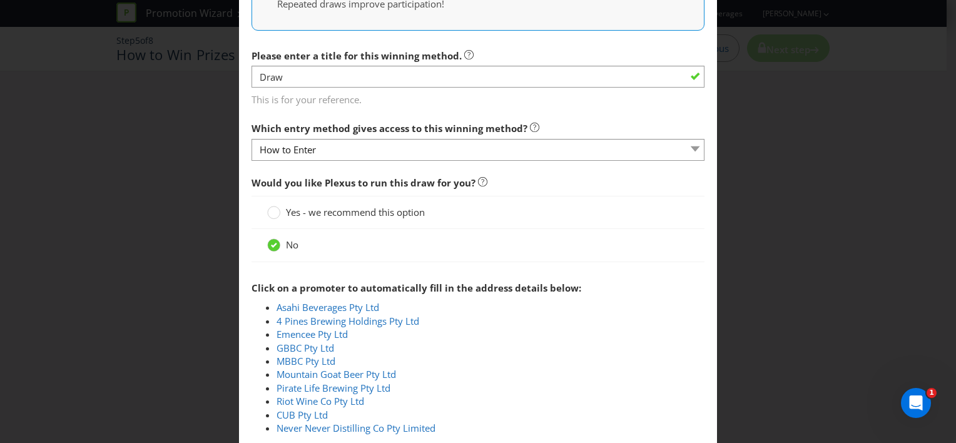
click at [317, 206] on span "Yes - we recommend this option" at bounding box center [355, 212] width 139 height 13
click at [0, 0] on input "Yes - we recommend this option" at bounding box center [0, 0] width 0 height 0
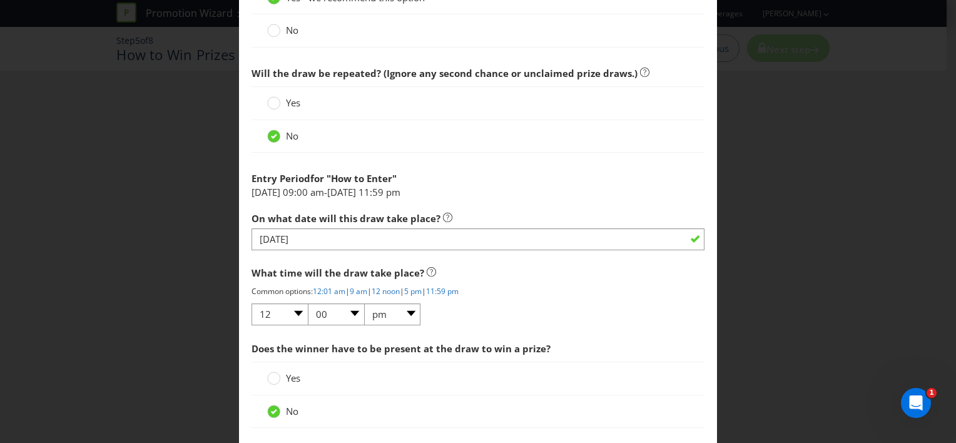
scroll to position [724, 0]
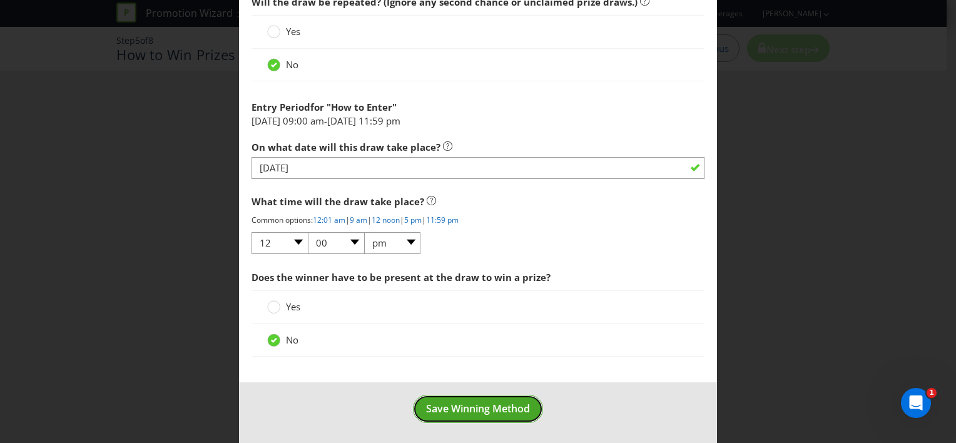
click at [511, 415] on button "Save Winning Method" at bounding box center [478, 409] width 130 height 28
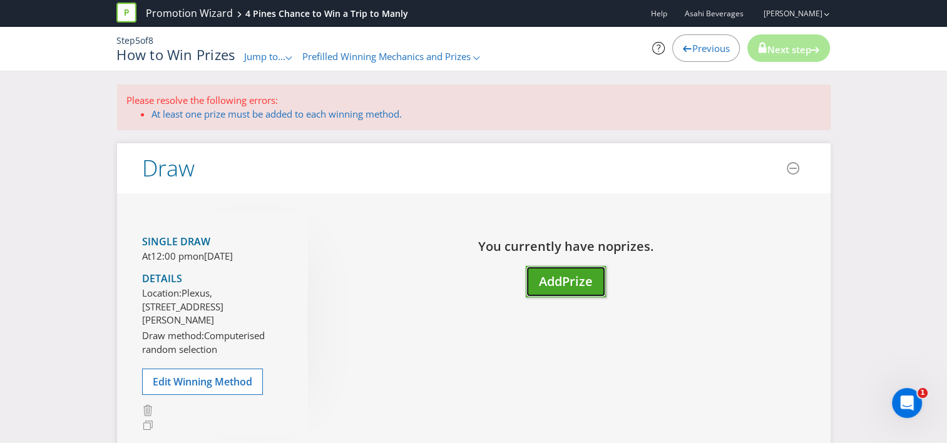
click at [585, 288] on button "Add Prize" at bounding box center [566, 282] width 80 height 32
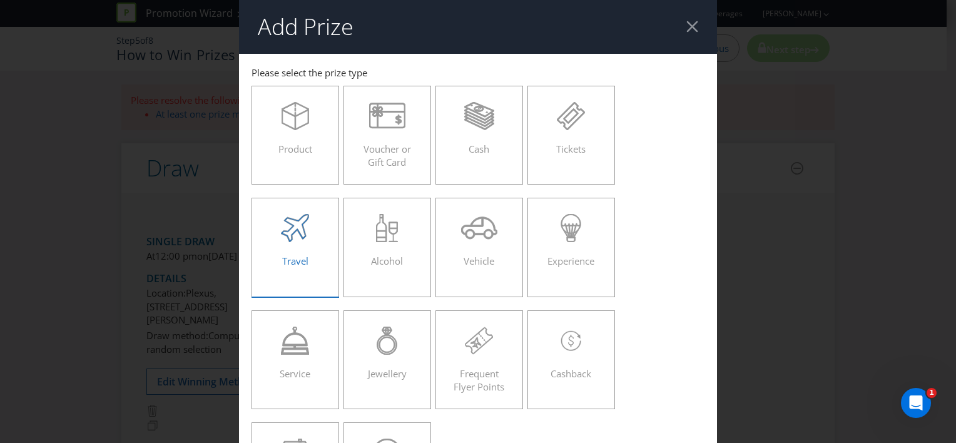
click at [282, 240] on icon at bounding box center [295, 228] width 28 height 28
click at [0, 0] on input "Travel" at bounding box center [0, 0] width 0 height 0
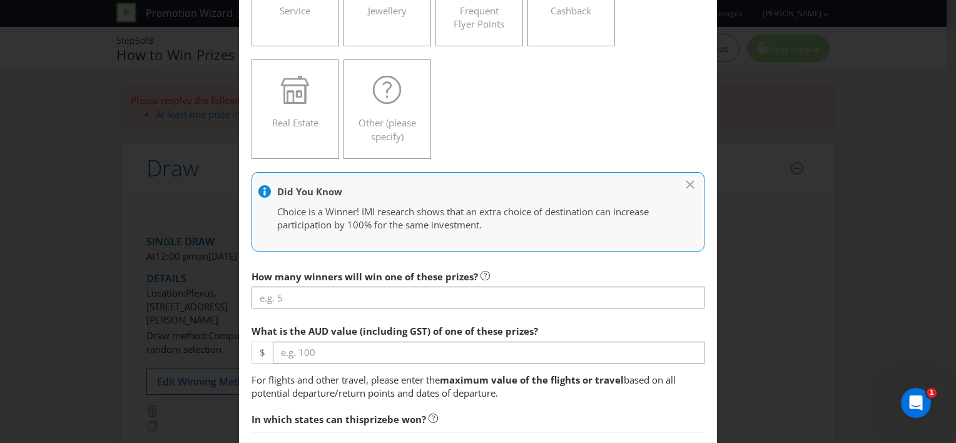
scroll to position [438, 0]
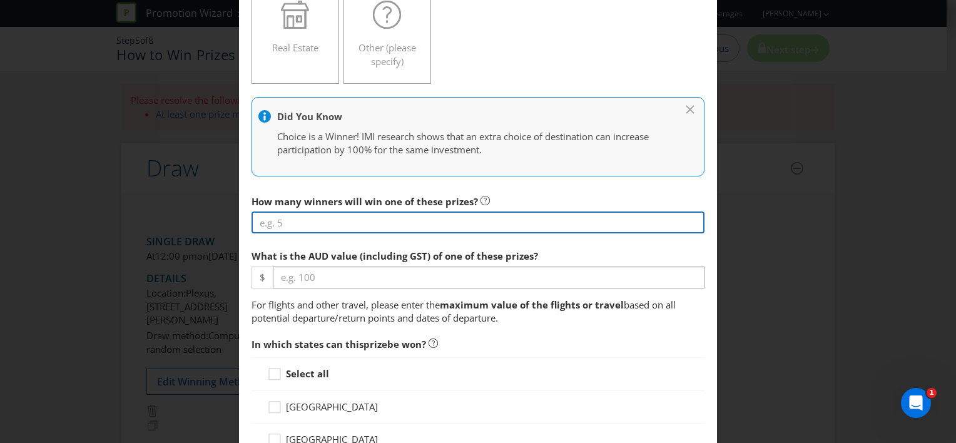
click at [364, 222] on input "number" at bounding box center [477, 222] width 453 height 22
type input "1"
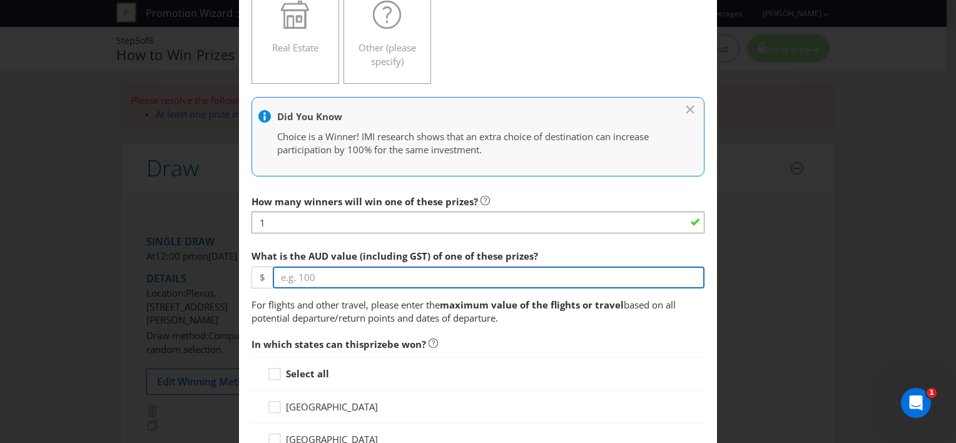
click at [350, 275] on input "number" at bounding box center [489, 278] width 432 height 22
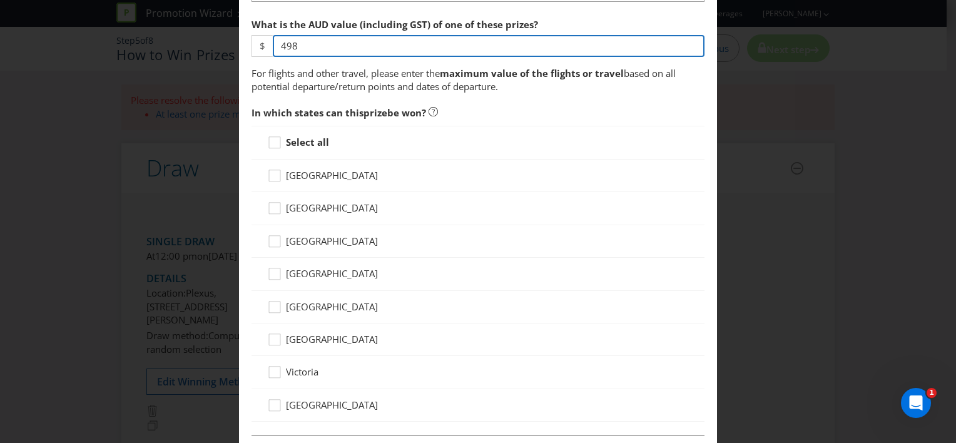
scroll to position [626, 0]
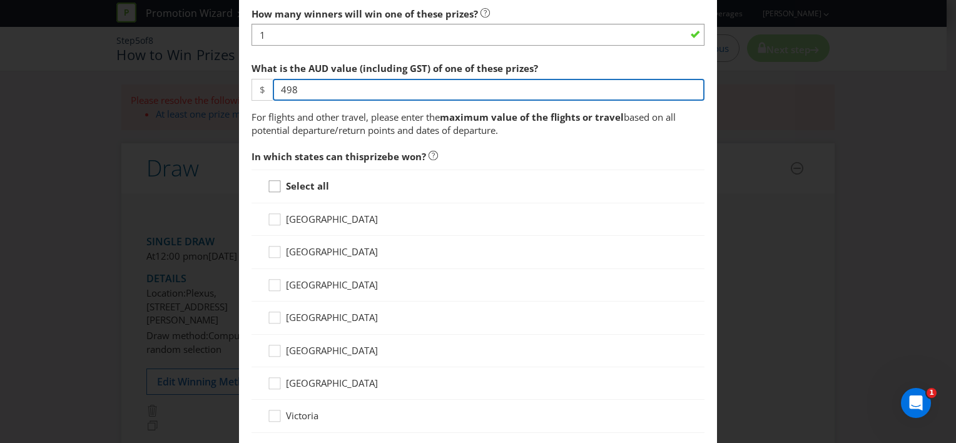
type input "498"
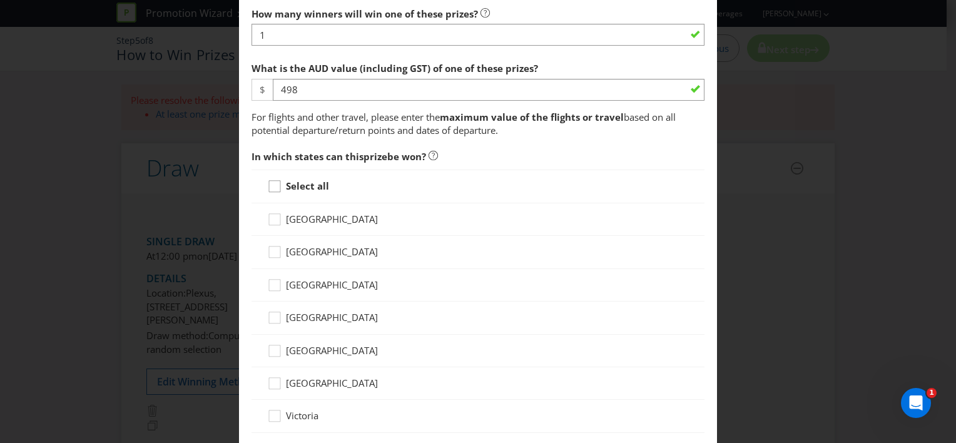
click at [272, 185] on icon at bounding box center [276, 189] width 19 height 19
click at [0, 0] on input "Select all" at bounding box center [0, 0] width 0 height 0
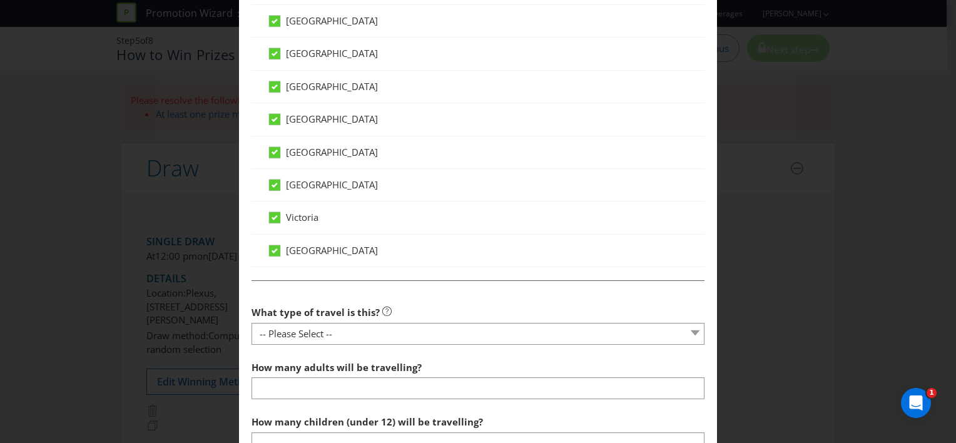
scroll to position [876, 0]
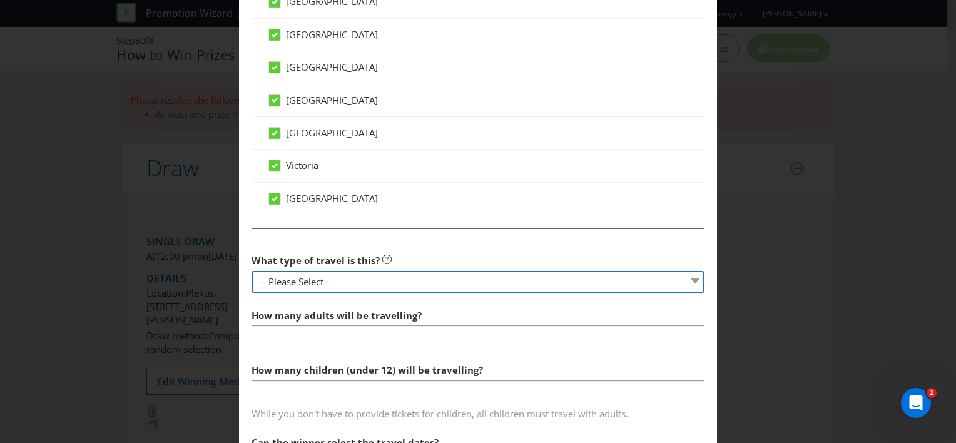
click at [540, 286] on select "-- Please Select -- Flight Accommodation Car Hire Bus Train Cruise Transfers Ot…" at bounding box center [477, 282] width 453 height 22
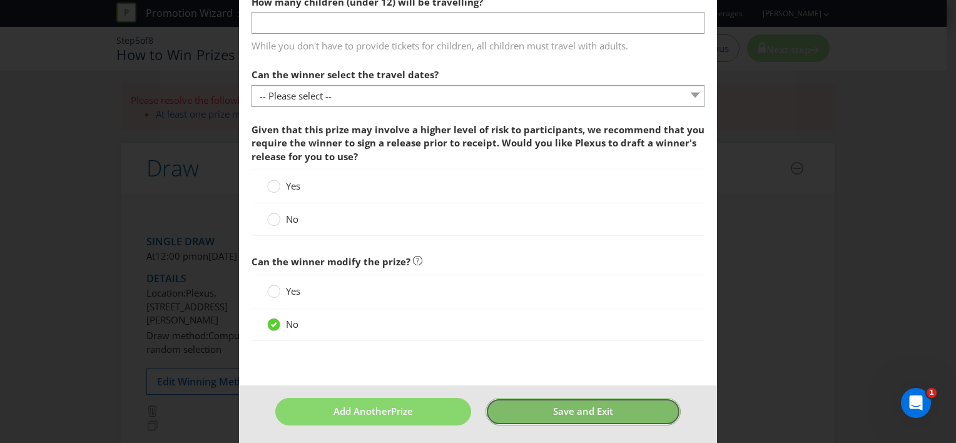
click at [608, 413] on button "Save and Exit" at bounding box center [582, 411] width 195 height 27
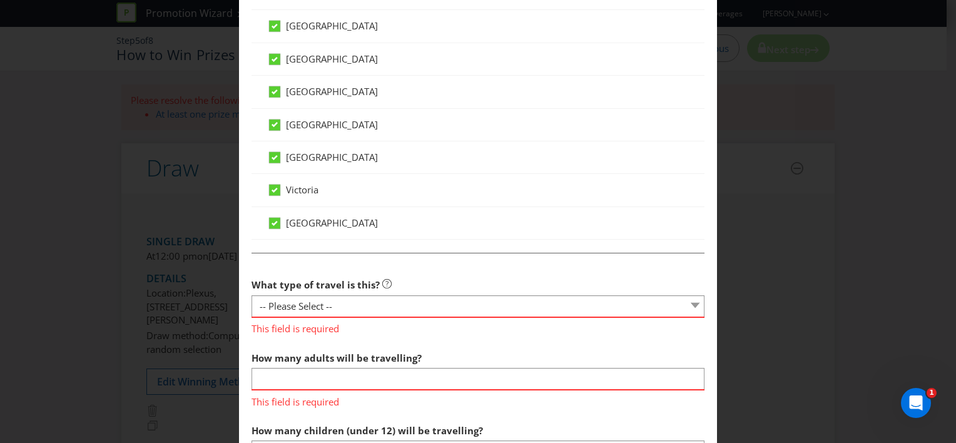
scroll to position [938, 0]
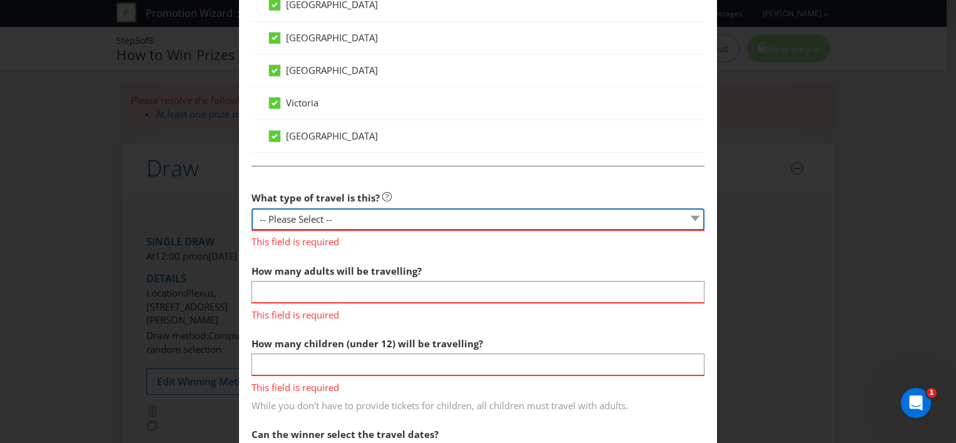
click at [350, 223] on select "-- Please Select -- Flight Accommodation Car Hire Bus Train Cruise Transfers Ot…" at bounding box center [477, 219] width 453 height 22
select select "FLIGHTS"
click at [251, 208] on select "-- Please Select -- Flight Accommodation Car Hire Bus Train Cruise Transfers Ot…" at bounding box center [477, 219] width 453 height 22
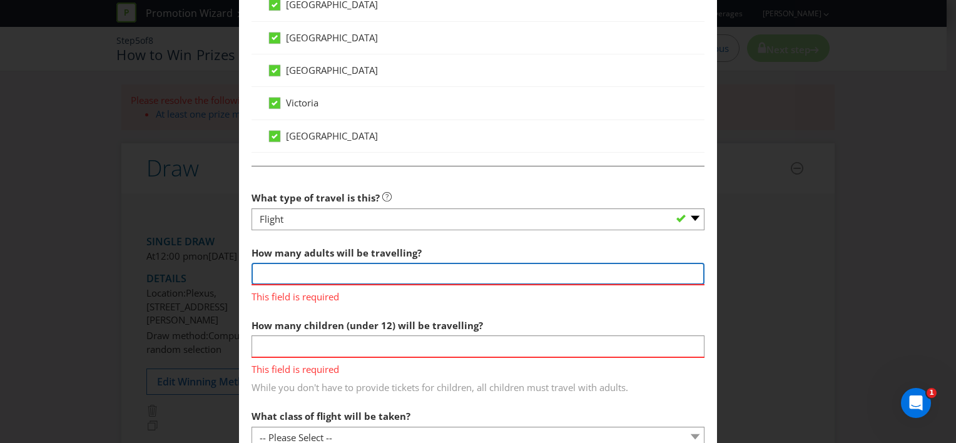
click at [354, 270] on input "number" at bounding box center [477, 274] width 453 height 22
type input "2"
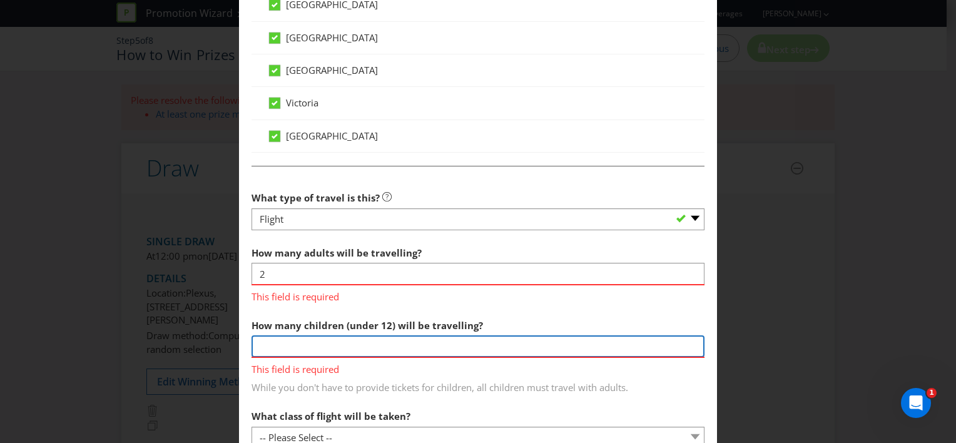
click at [347, 320] on div "How many children (under 12) will be travelling? This field is required While y…" at bounding box center [477, 353] width 453 height 81
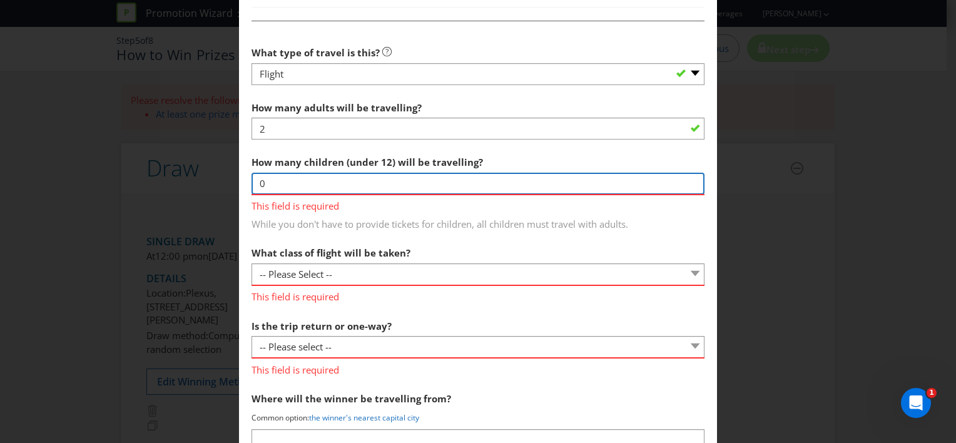
scroll to position [1189, 0]
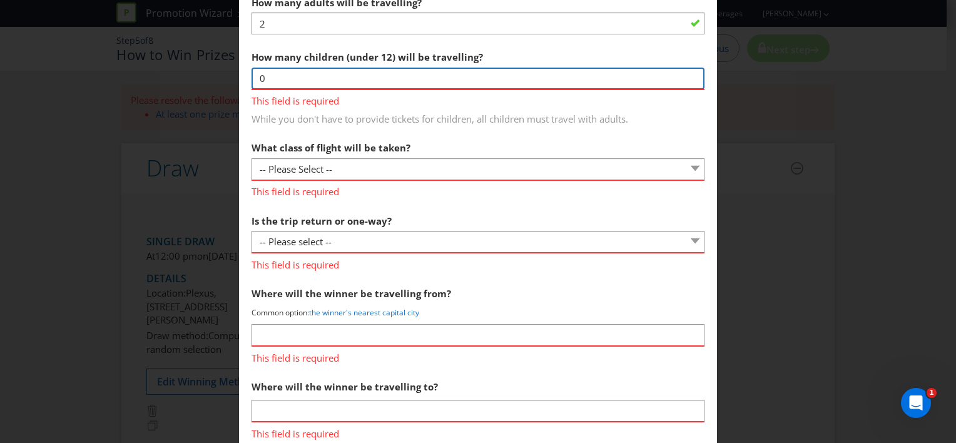
type input "0"
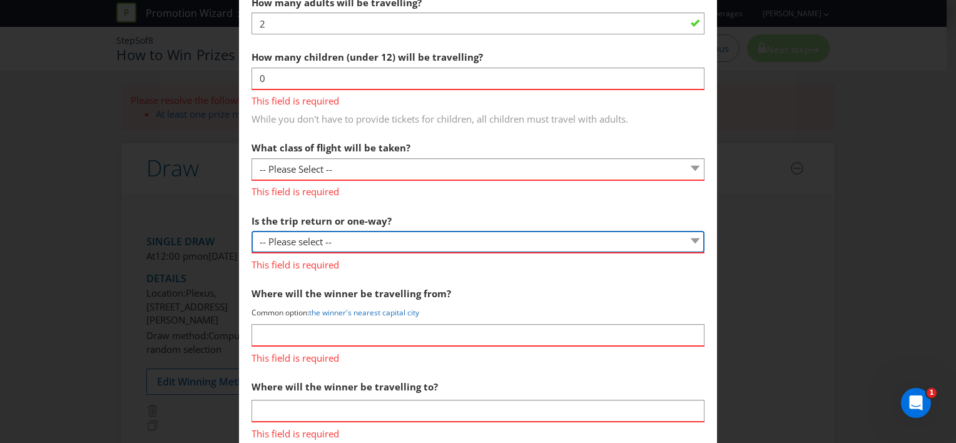
click at [357, 240] on div "Is the trip return or one-way? -- Please select -- One way Return Other (please…" at bounding box center [477, 239] width 453 height 63
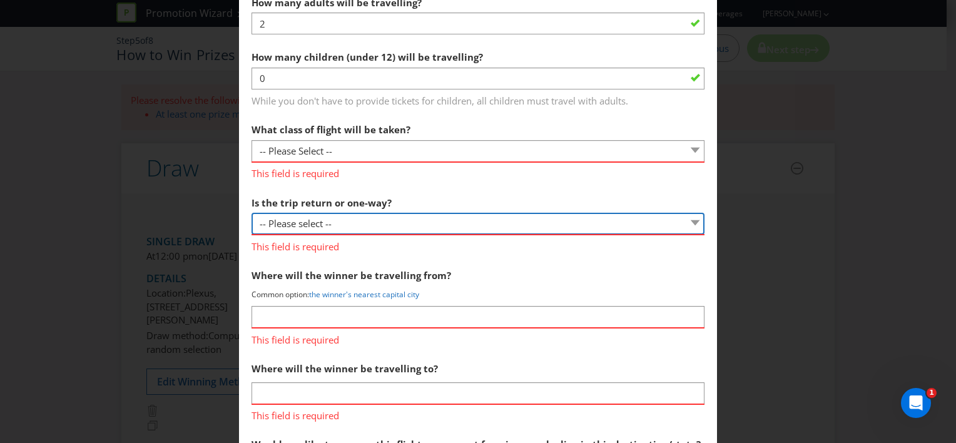
select select "RETURN"
click at [251, 213] on select "-- Please select -- One way Return Other (please specify)" at bounding box center [477, 224] width 453 height 22
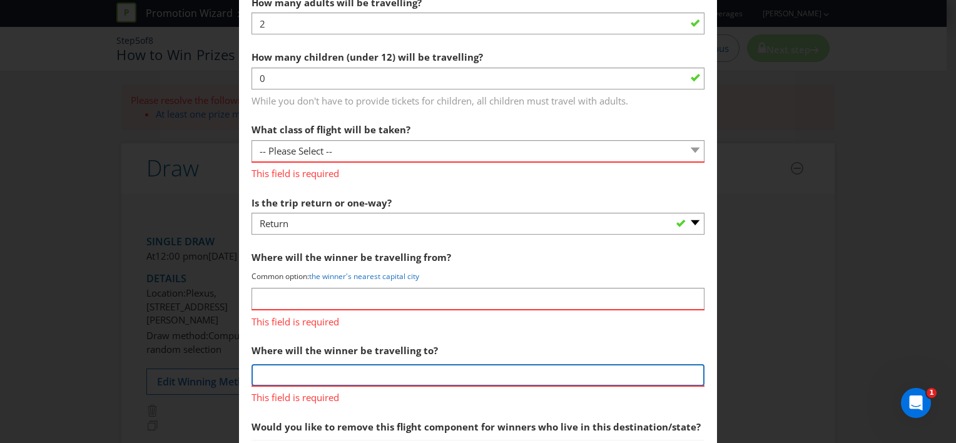
click at [348, 378] on input "text" at bounding box center [477, 375] width 453 height 22
type input "manly"
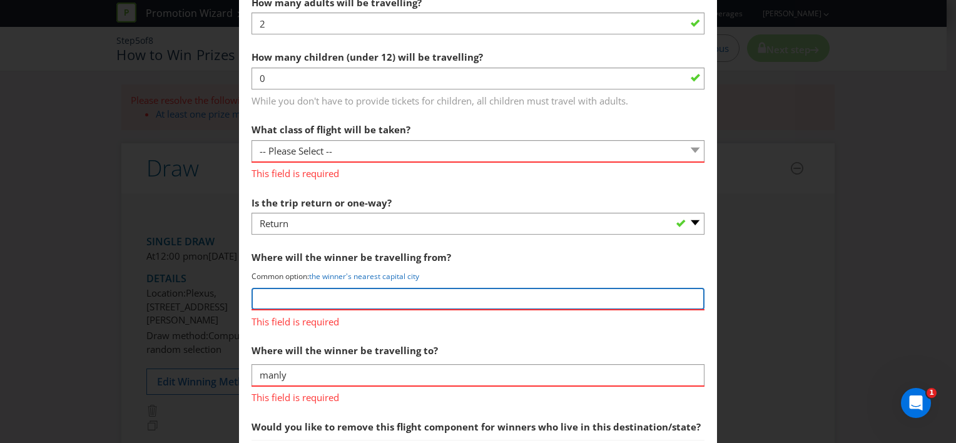
click at [423, 288] on input "text" at bounding box center [477, 299] width 453 height 22
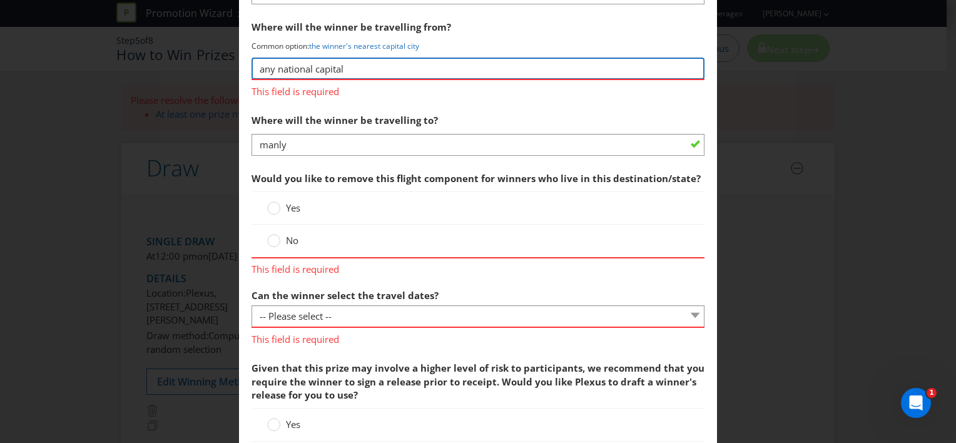
scroll to position [1564, 0]
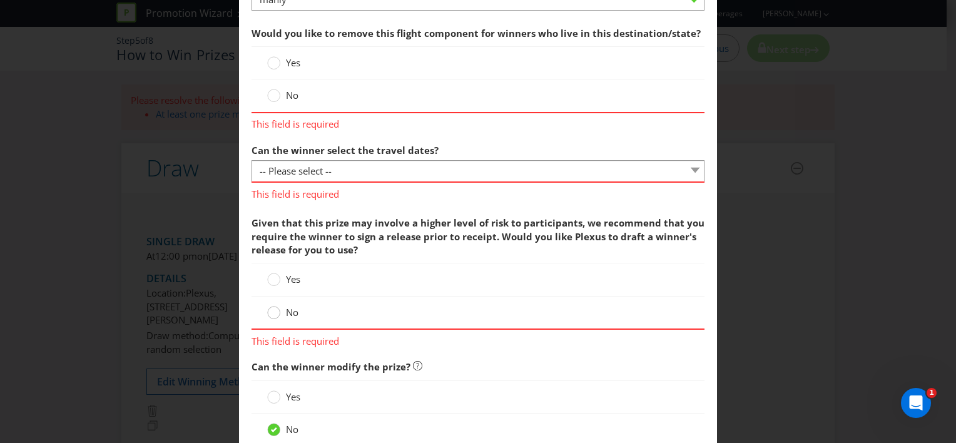
type input "any national capital"
click at [275, 307] on circle at bounding box center [274, 313] width 13 height 13
click at [0, 0] on input "No" at bounding box center [0, 0] width 0 height 0
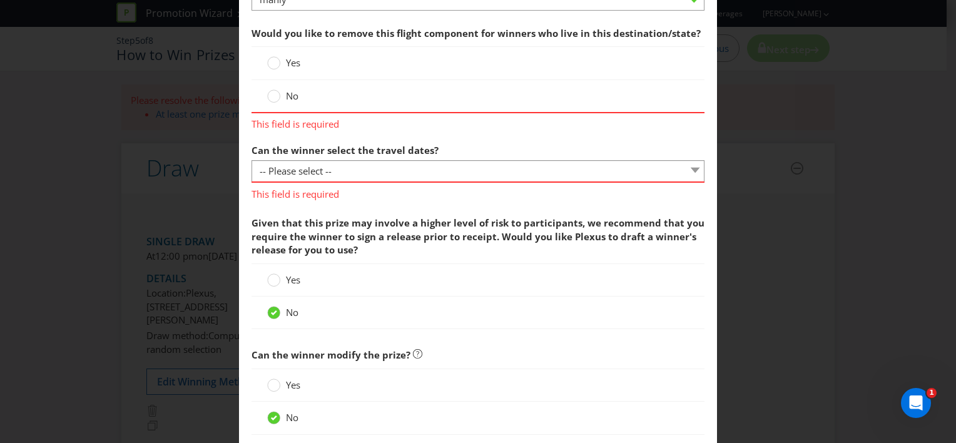
scroll to position [1639, 0]
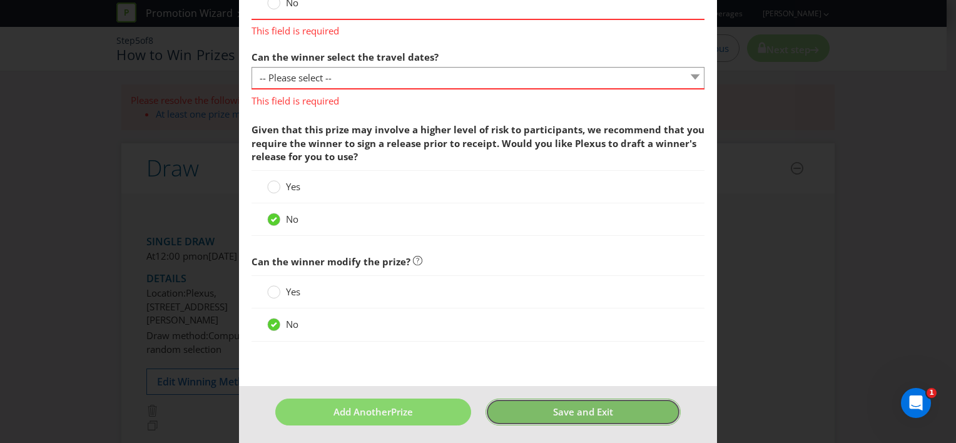
click at [616, 408] on button "Save and Exit" at bounding box center [582, 412] width 195 height 27
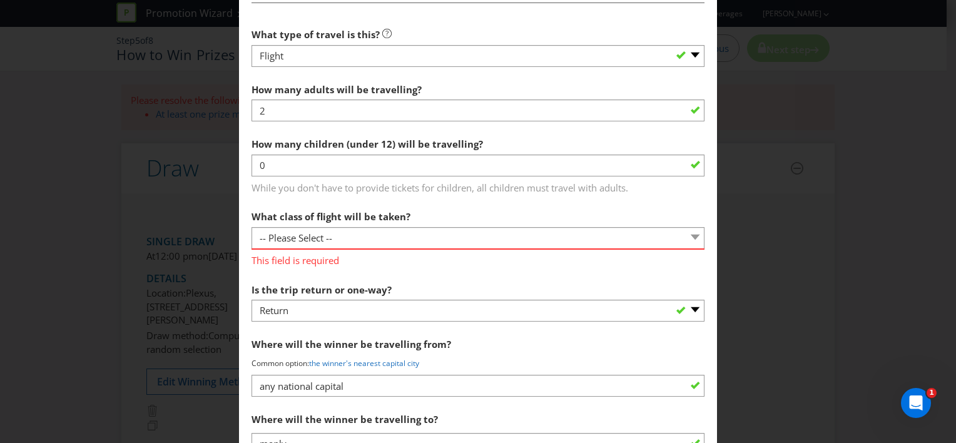
scroll to position [1179, 0]
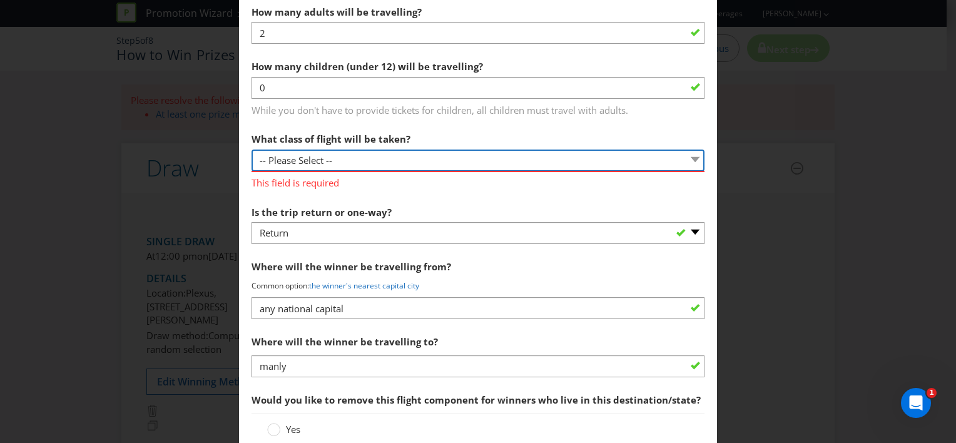
click at [355, 161] on select "-- Please Select -- Economy class Premium economy class Business class First cl…" at bounding box center [477, 161] width 453 height 22
select select "ECONOMY"
click at [251, 150] on select "-- Please Select -- Economy class Premium economy class Business class First cl…" at bounding box center [477, 161] width 453 height 22
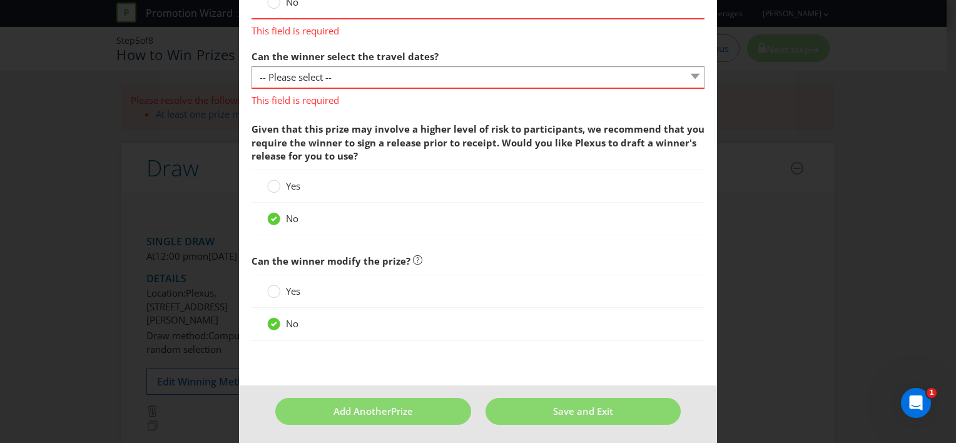
scroll to position [1371, 0]
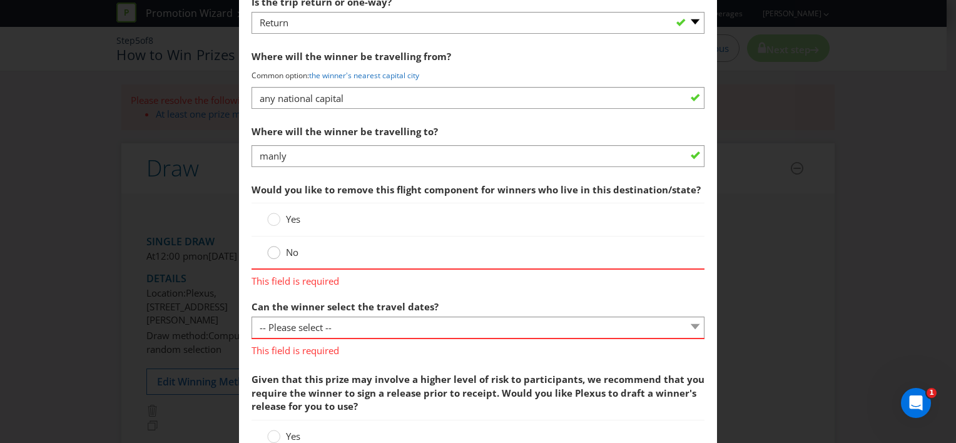
click at [268, 250] on circle at bounding box center [274, 252] width 13 height 13
click at [0, 0] on input "No" at bounding box center [0, 0] width 0 height 0
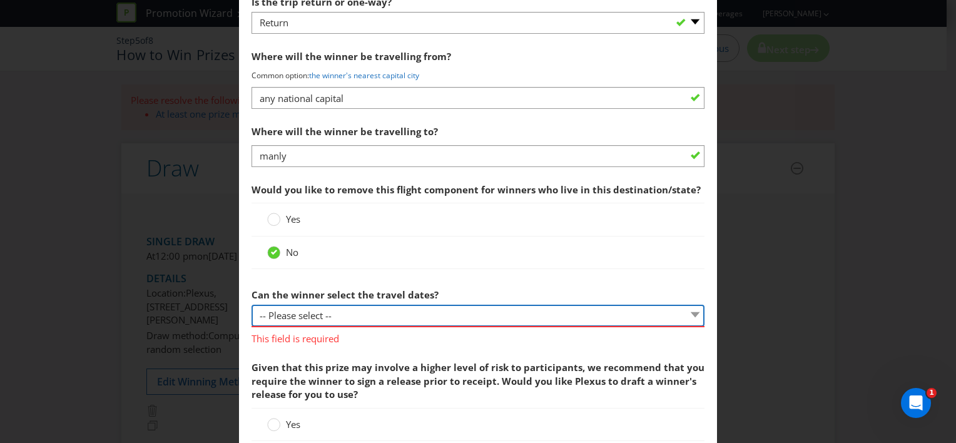
click at [304, 311] on select "-- Please select -- Yes No, travel must be taken on specific dates No, the Prom…" at bounding box center [477, 316] width 453 height 22
click at [251, 305] on select "-- Please select -- Yes No, travel must be taken on specific dates No, the Prom…" at bounding box center [477, 316] width 453 height 22
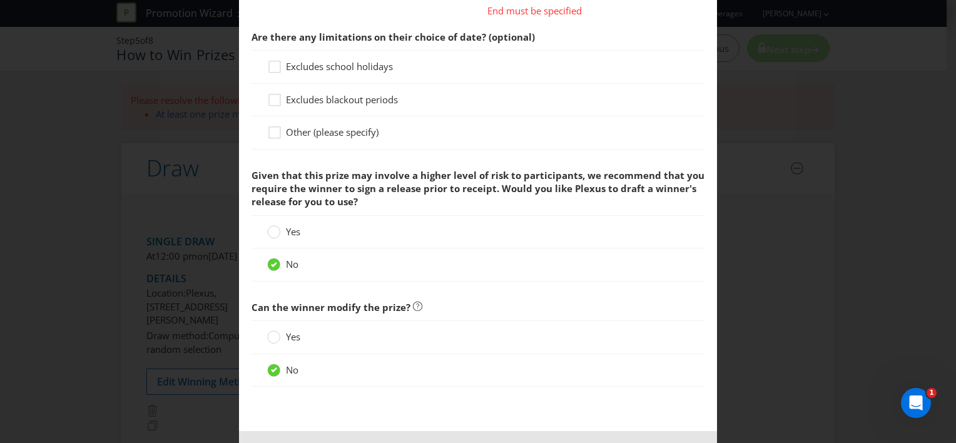
scroll to position [1622, 0]
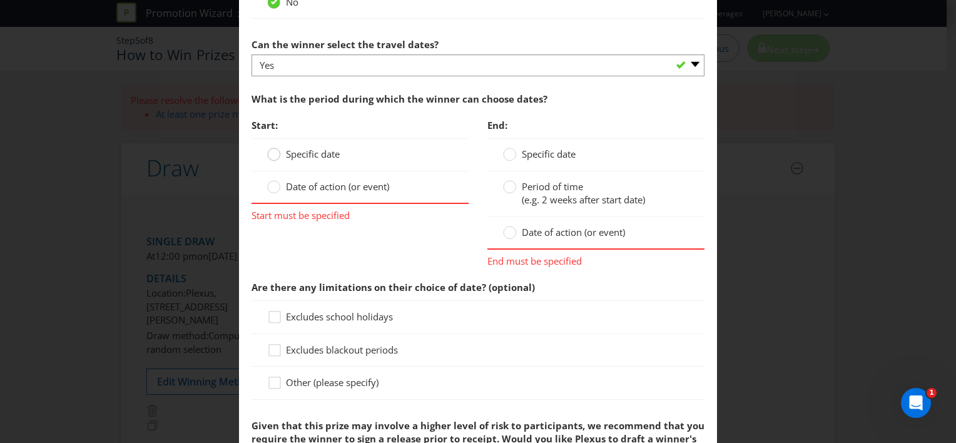
click at [277, 153] on circle at bounding box center [274, 154] width 13 height 13
click at [0, 0] on input "Specific date" at bounding box center [0, 0] width 0 height 0
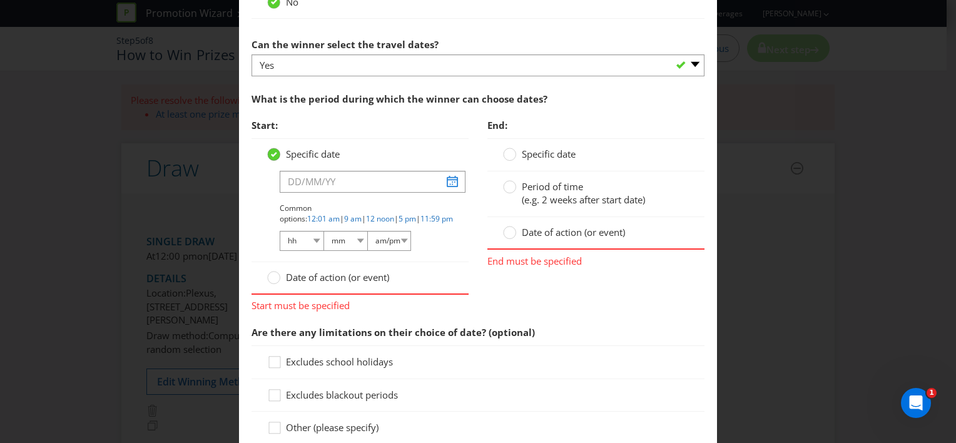
drag, startPoint x: 268, startPoint y: 150, endPoint x: 275, endPoint y: 150, distance: 7.5
click at [268, 150] on circle at bounding box center [274, 154] width 13 height 13
click at [0, 0] on input "Specific date" at bounding box center [0, 0] width 0 height 0
drag, startPoint x: 504, startPoint y: 149, endPoint x: 455, endPoint y: 140, distance: 49.0
click at [507, 149] on div at bounding box center [510, 150] width 6 height 6
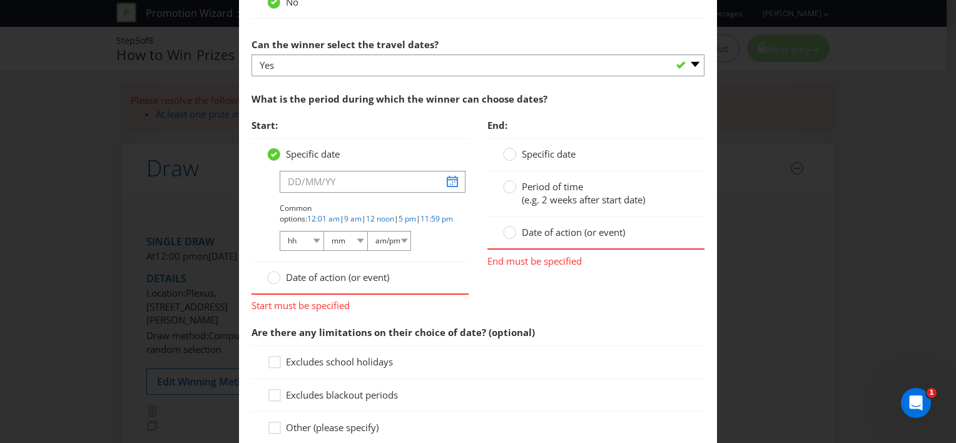
click at [0, 0] on input "Specific date" at bounding box center [0, 0] width 0 height 0
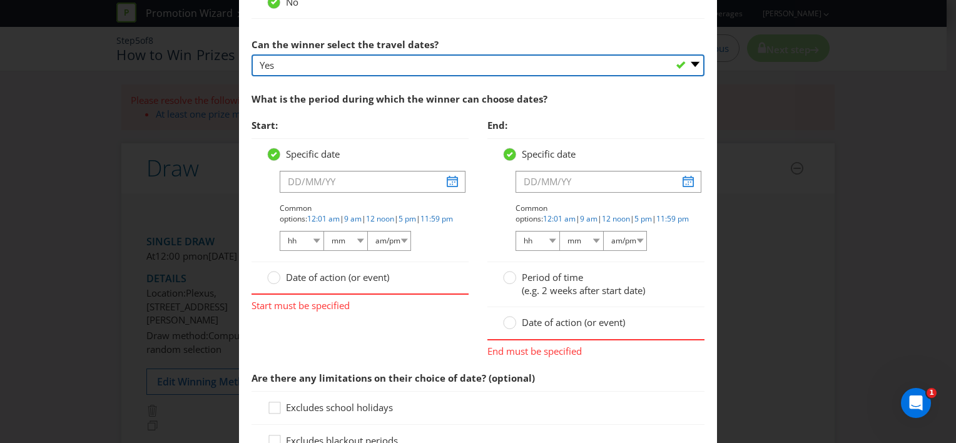
click at [298, 70] on select "-- Please select -- Yes No, travel must be taken on specific dates No, the Prom…" at bounding box center [477, 65] width 453 height 22
click at [251, 54] on select "-- Please select -- Yes No, travel must be taken on specific dates No, the Prom…" at bounding box center [477, 65] width 453 height 22
click at [299, 71] on select "-- Please select -- Yes No, travel must be taken on specific dates No, the Prom…" at bounding box center [477, 65] width 453 height 22
select select "NO_SPECIFIC_DATES"
click at [251, 54] on select "-- Please select -- Yes No, travel must be taken on specific dates No, the Prom…" at bounding box center [477, 65] width 453 height 22
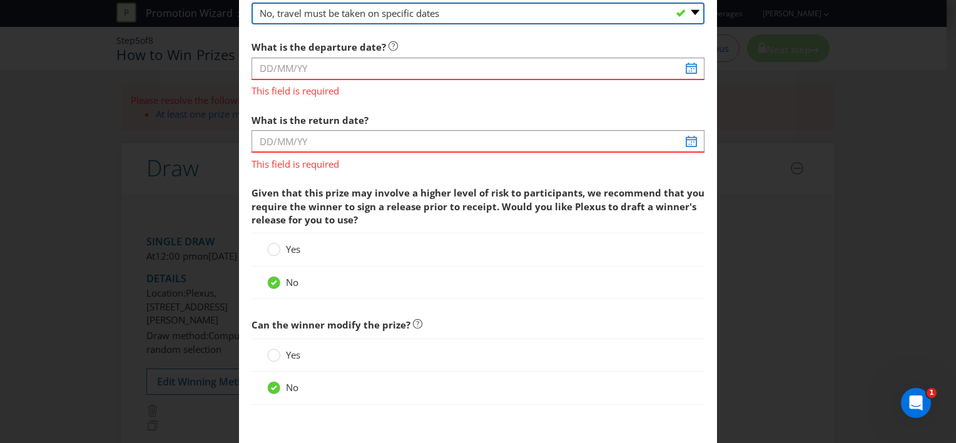
scroll to position [1737, 0]
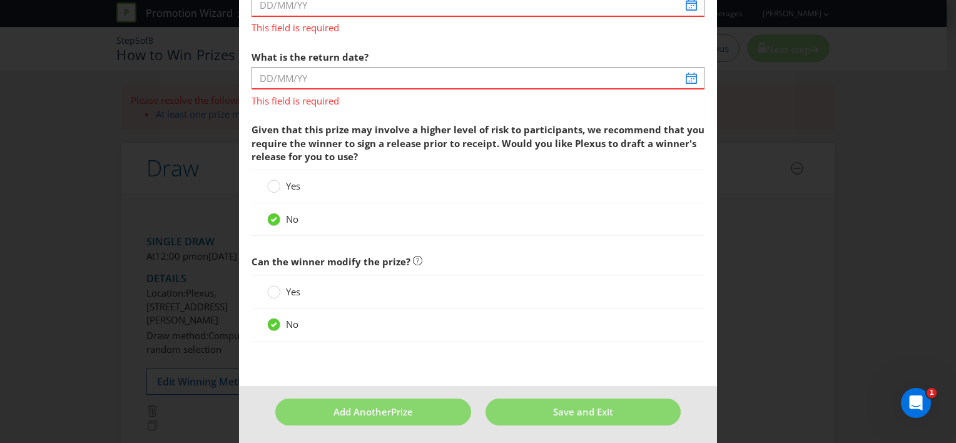
click at [578, 424] on footer "Add Another Prize Save and Exit" at bounding box center [478, 416] width 478 height 61
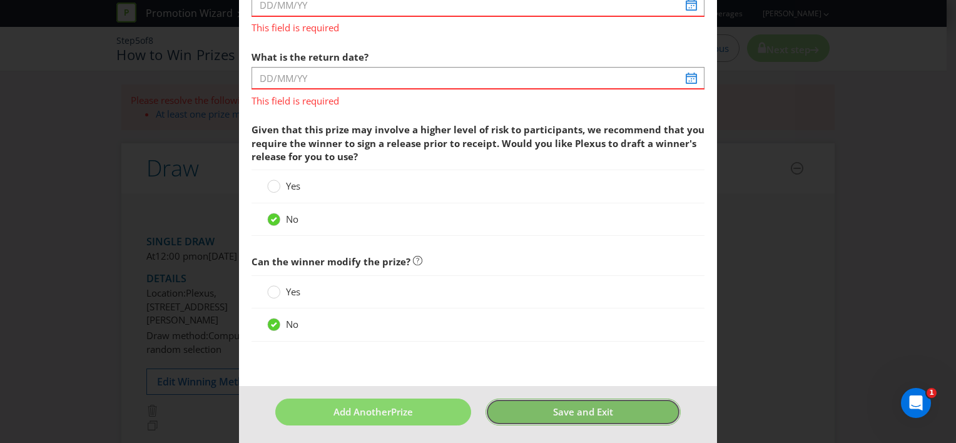
click at [587, 413] on span "Save and Exit" at bounding box center [583, 411] width 60 height 13
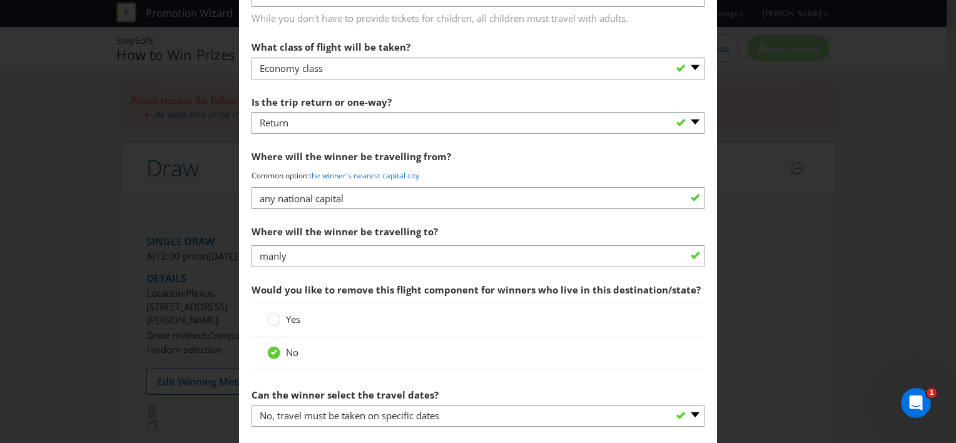
scroll to position [1367, 0]
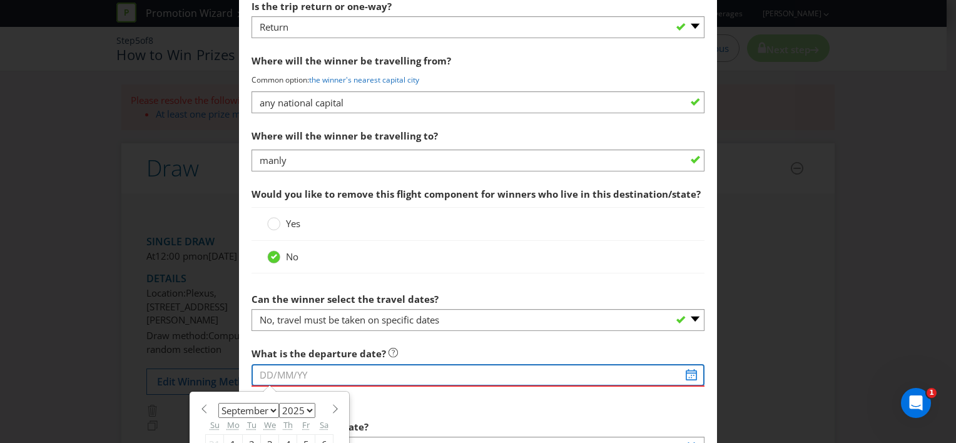
click at [435, 375] on input "text" at bounding box center [477, 375] width 453 height 22
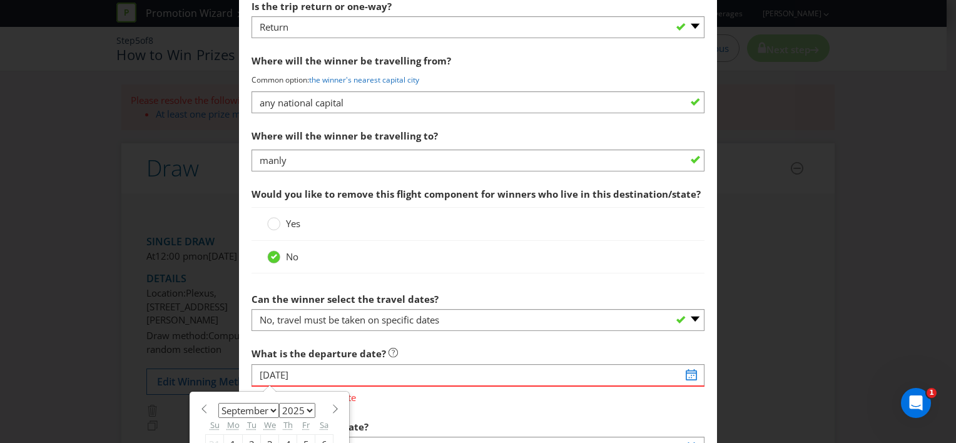
click at [322, 435] on div "6" at bounding box center [324, 445] width 18 height 20
type input "[DATE]"
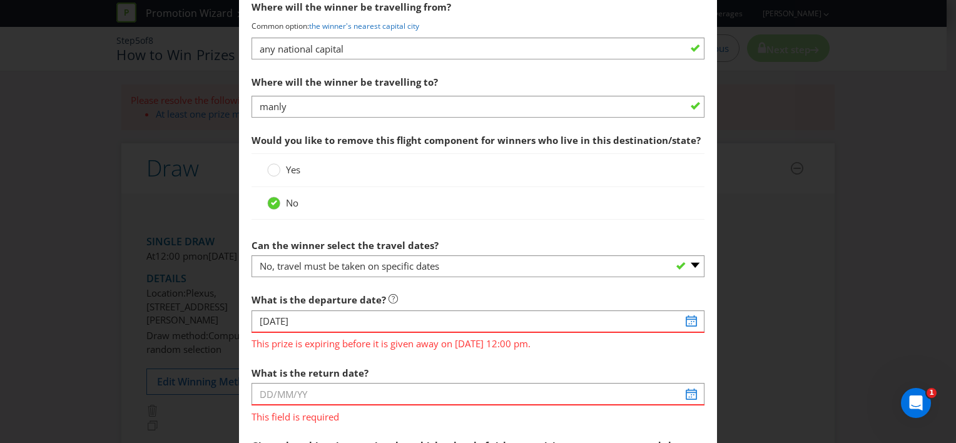
scroll to position [1492, 0]
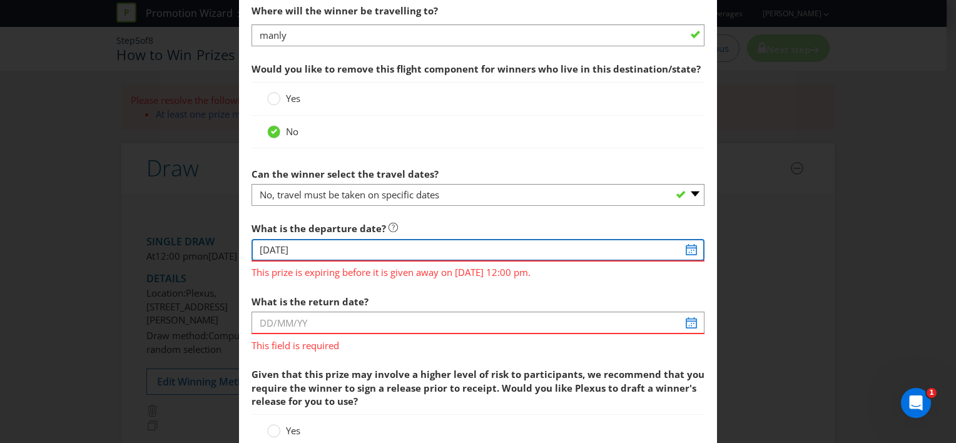
click at [683, 252] on input "[DATE]" at bounding box center [477, 250] width 453 height 22
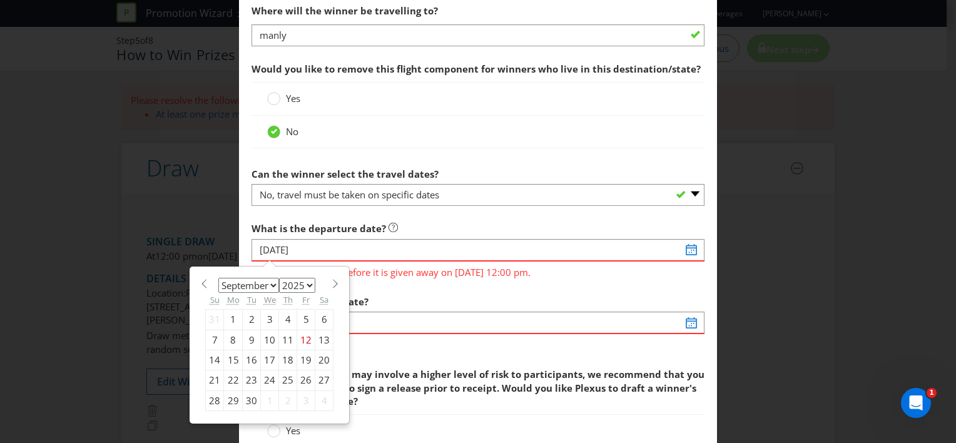
click at [325, 278] on div "January February March April May June July August September October November [D…" at bounding box center [269, 345] width 141 height 145
click at [330, 280] on span at bounding box center [334, 283] width 9 height 9
select select "9"
click at [270, 340] on div "8" at bounding box center [270, 340] width 18 height 20
type input "[DATE]"
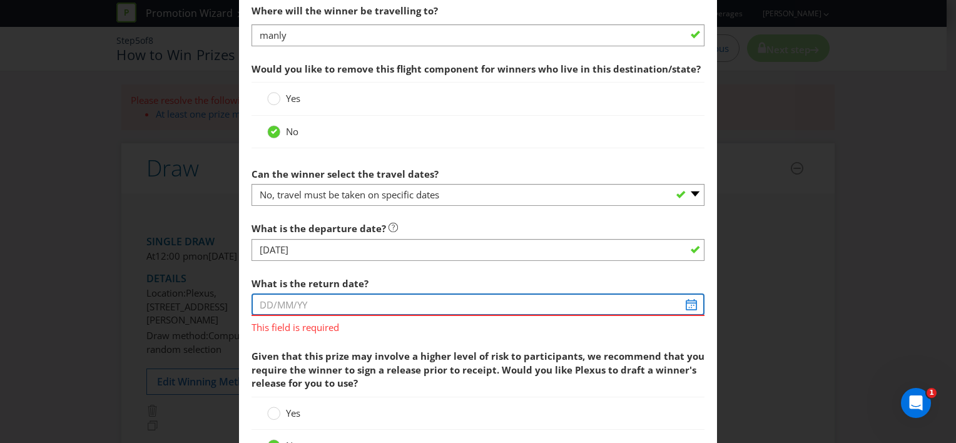
click at [337, 300] on input "text" at bounding box center [477, 304] width 453 height 22
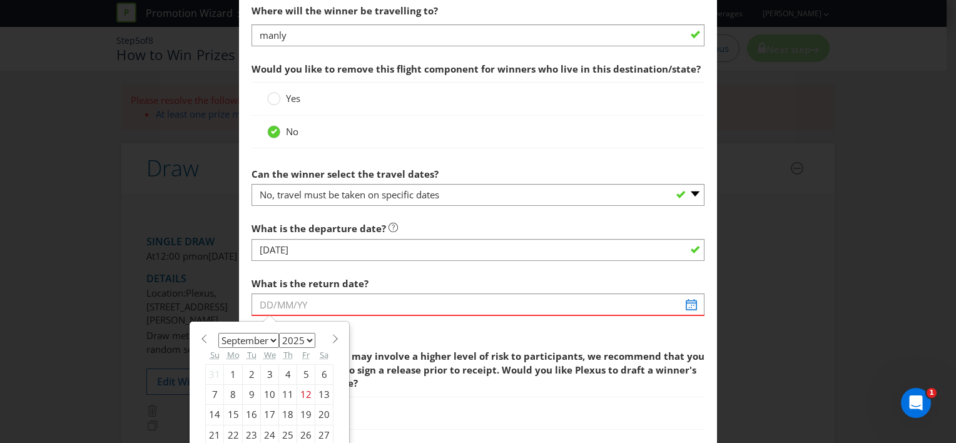
click at [301, 412] on div "19" at bounding box center [306, 415] width 18 height 20
type input "[DATE]"
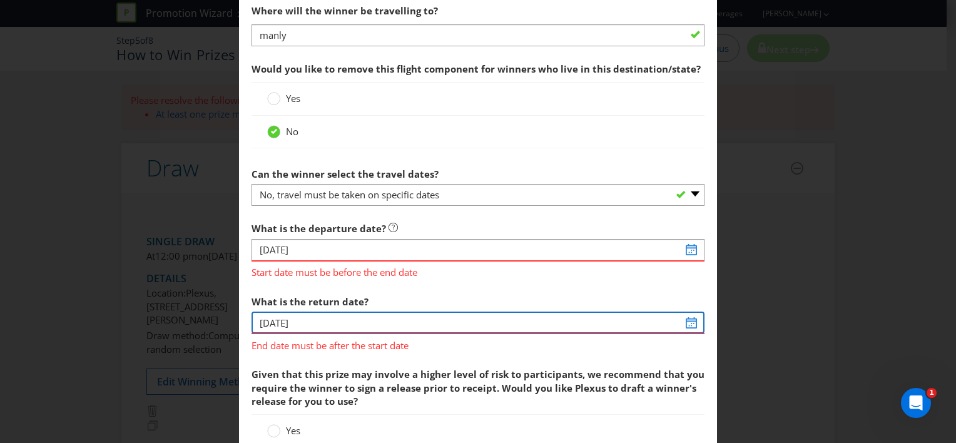
click at [315, 315] on input "[DATE]" at bounding box center [477, 323] width 453 height 22
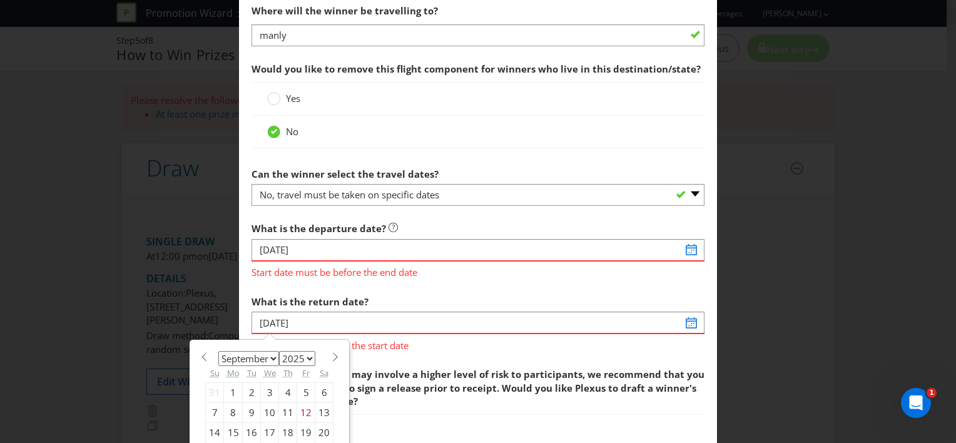
drag, startPoint x: 328, startPoint y: 355, endPoint x: 325, endPoint y: 364, distance: 9.9
click at [330, 355] on span at bounding box center [334, 356] width 9 height 9
select select "9"
click at [288, 430] on div "16" at bounding box center [288, 433] width 18 height 20
type input "[DATE]"
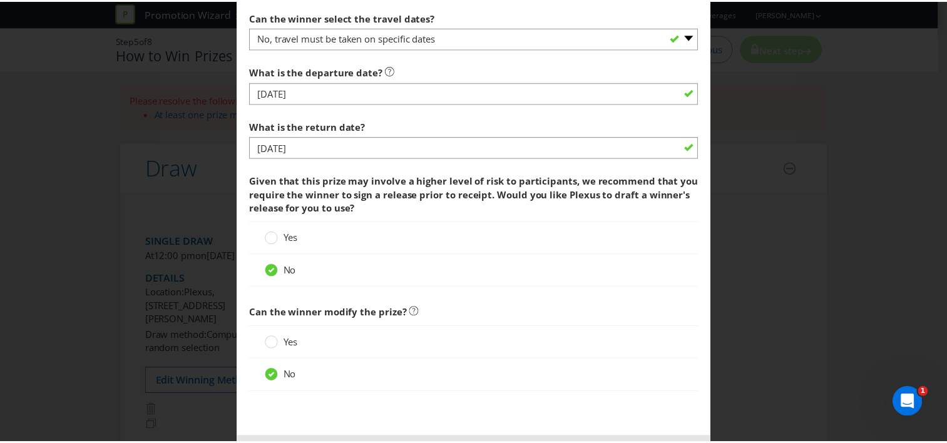
scroll to position [1701, 0]
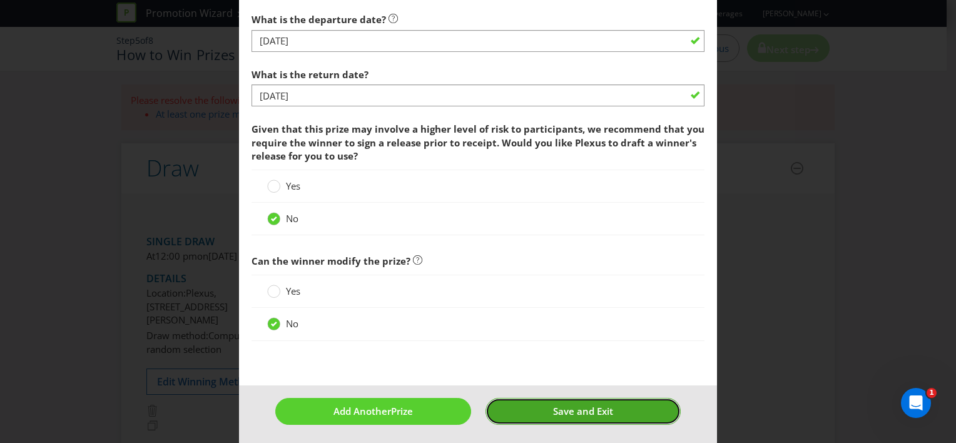
click at [579, 413] on button "Save and Exit" at bounding box center [582, 411] width 195 height 27
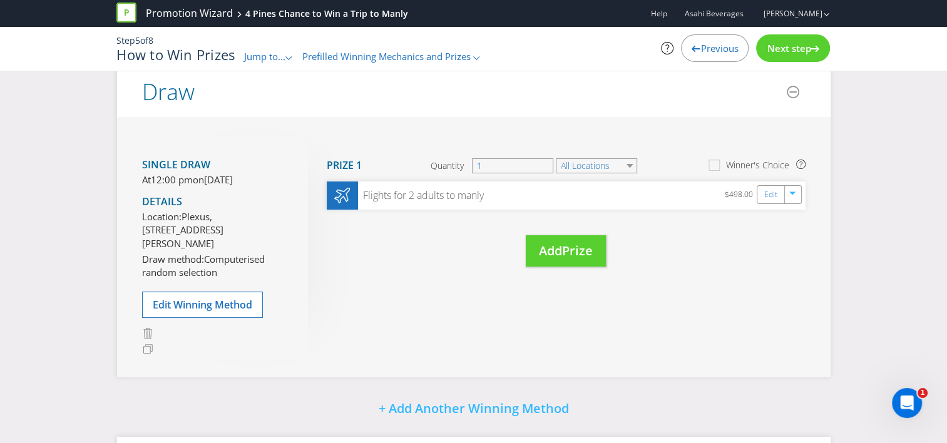
scroll to position [125, 0]
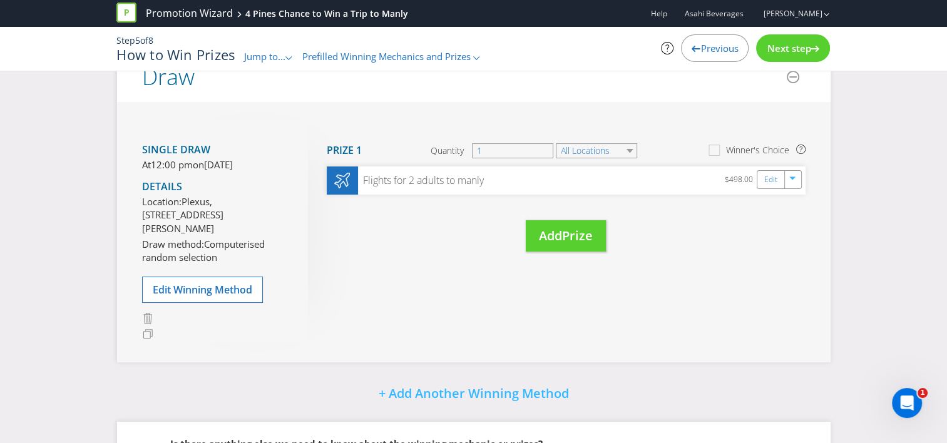
click at [785, 48] on span "Next step" at bounding box center [788, 48] width 44 height 13
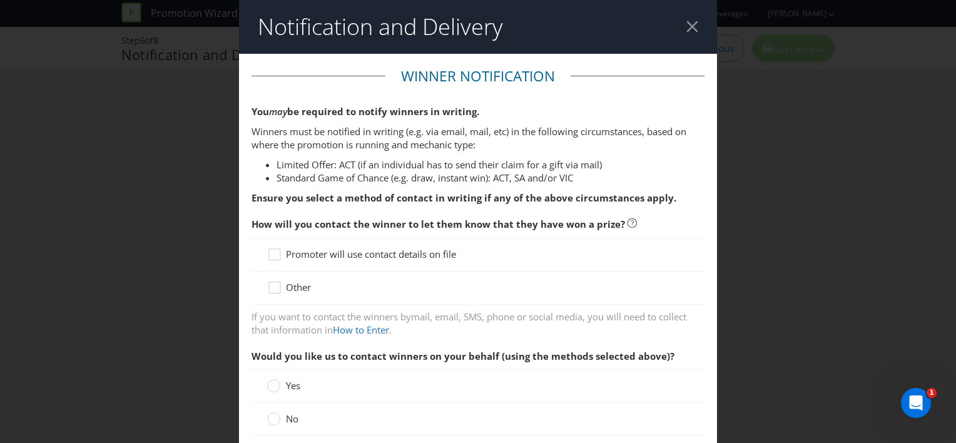
click at [339, 255] on span "Promoter will use contact details on file" at bounding box center [371, 254] width 170 height 13
click at [0, 0] on input "Promoter will use contact details on file" at bounding box center [0, 0] width 0 height 0
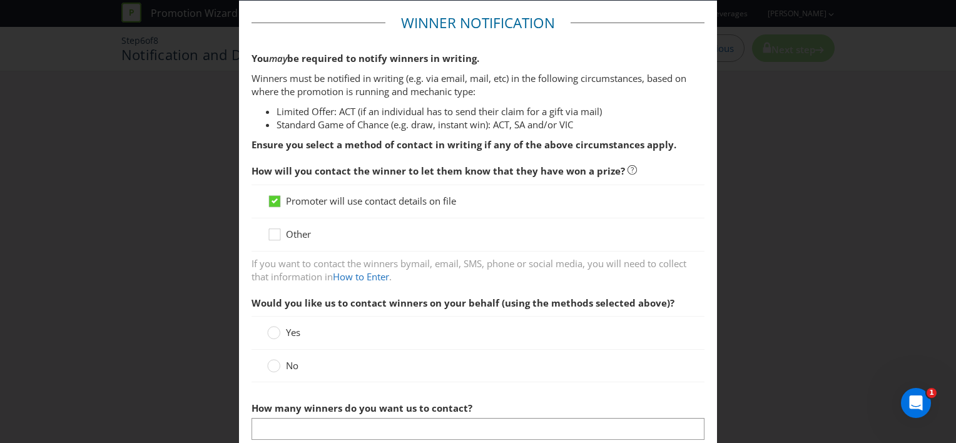
scroll to position [188, 0]
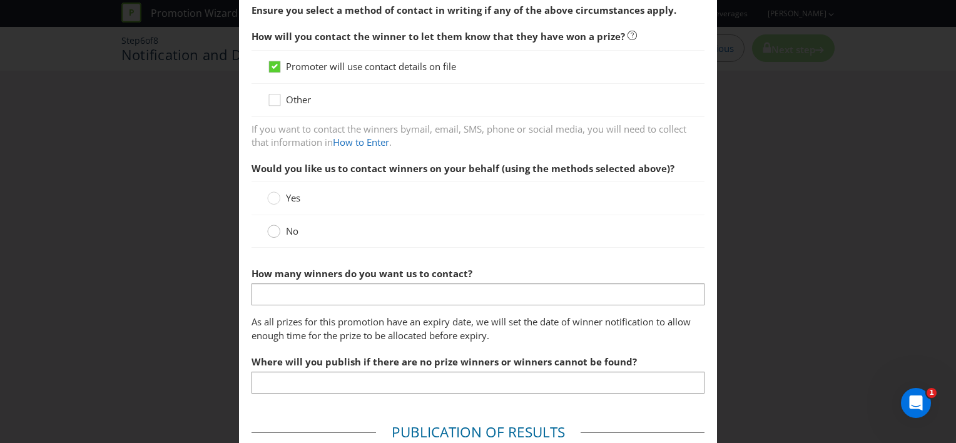
click at [273, 233] on circle at bounding box center [274, 231] width 13 height 13
click at [0, 0] on input "No" at bounding box center [0, 0] width 0 height 0
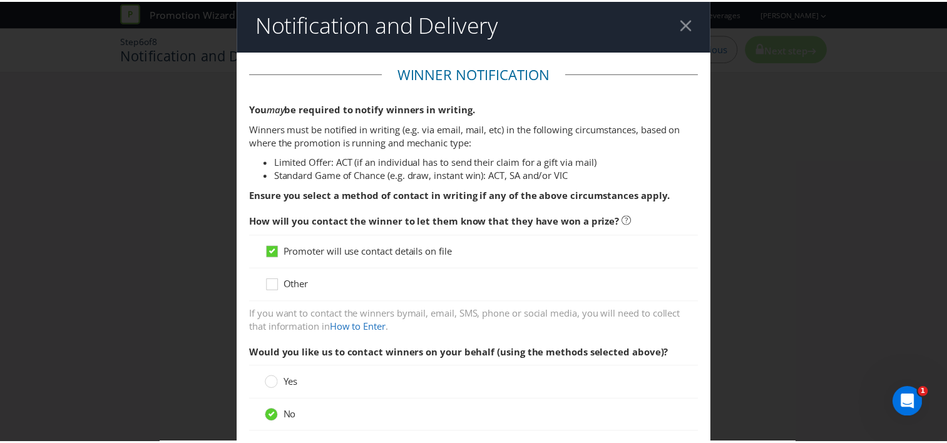
scroll to position [0, 0]
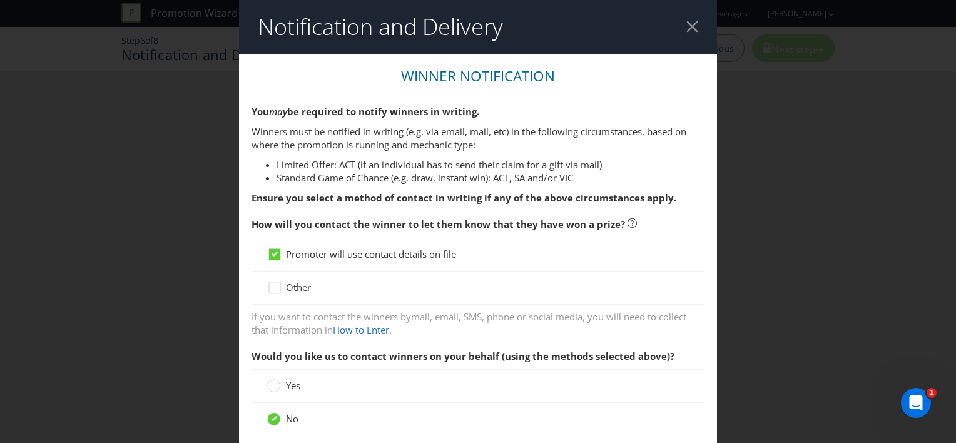
click at [688, 28] on div at bounding box center [692, 27] width 12 height 12
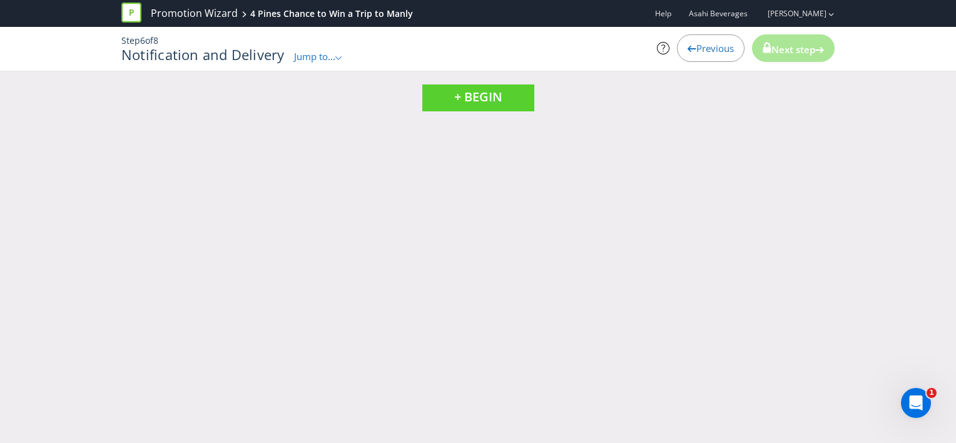
click at [738, 12] on span "Asahi Beverages" at bounding box center [718, 13] width 59 height 11
click at [177, 11] on link "Promotion Wizard" at bounding box center [194, 13] width 87 height 14
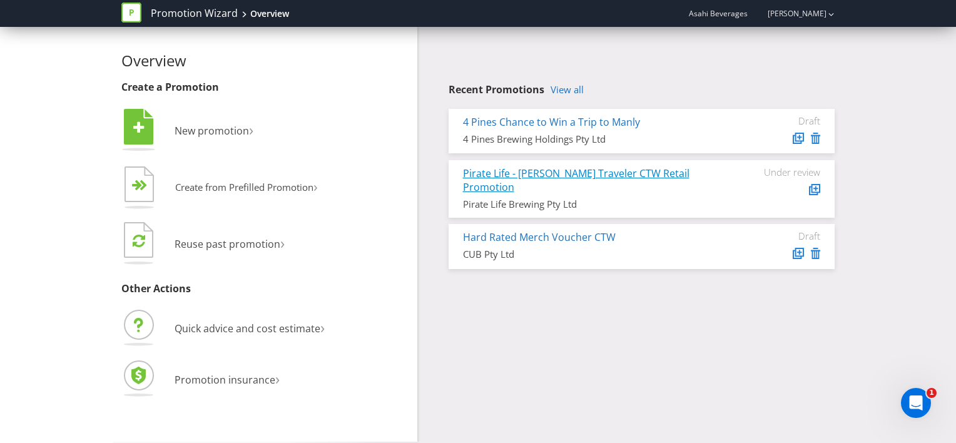
click at [547, 174] on link "Pirate Life - [PERSON_NAME] Traveler CTW Retail Promotion" at bounding box center [576, 180] width 226 height 28
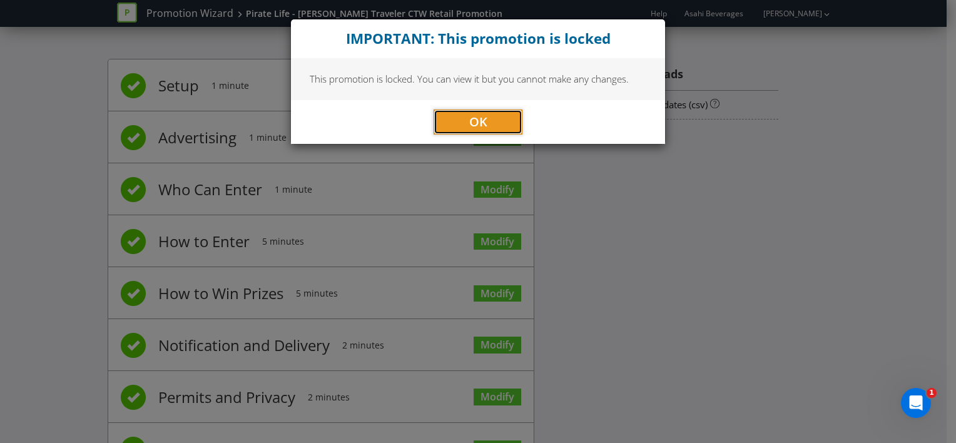
click at [485, 125] on span "OK" at bounding box center [478, 121] width 18 height 17
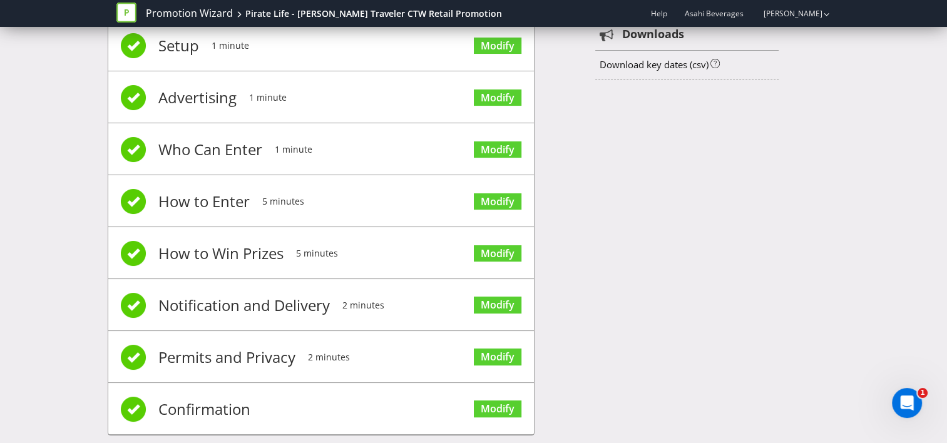
scroll to position [60, 0]
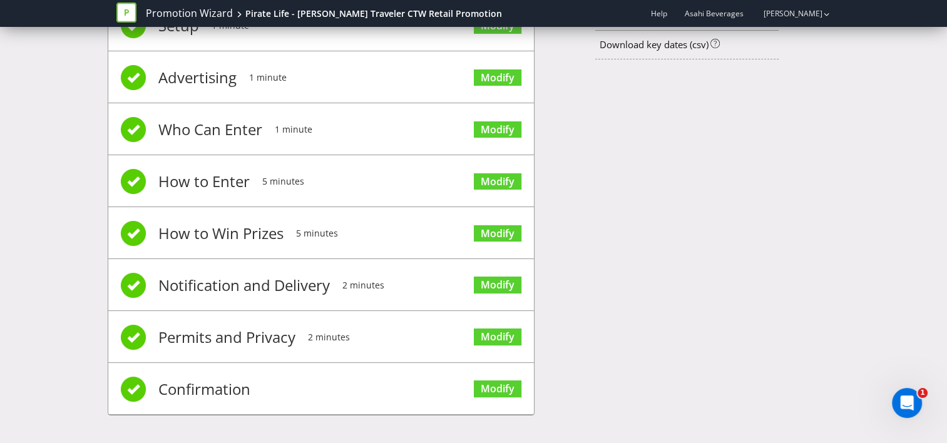
click at [261, 380] on li "Confirmation Modify" at bounding box center [320, 389] width 425 height 52
click at [209, 382] on span "Confirmation" at bounding box center [204, 389] width 92 height 50
click at [504, 391] on link "Modify" at bounding box center [498, 388] width 48 height 17
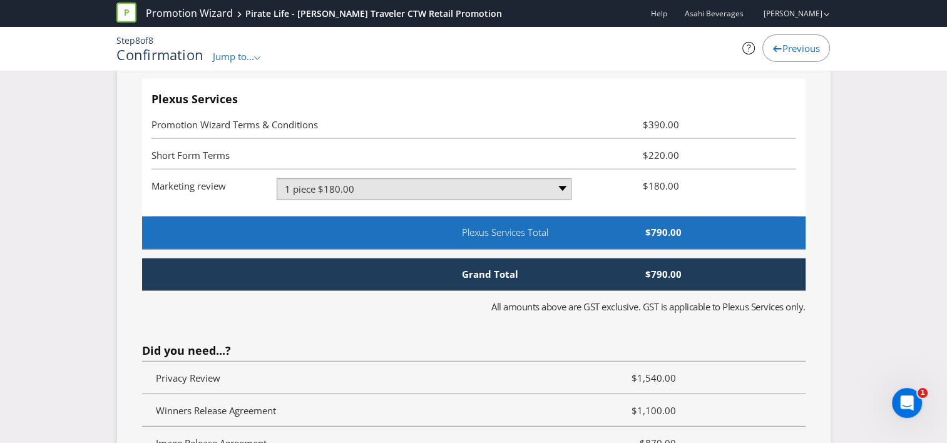
scroll to position [3107, 0]
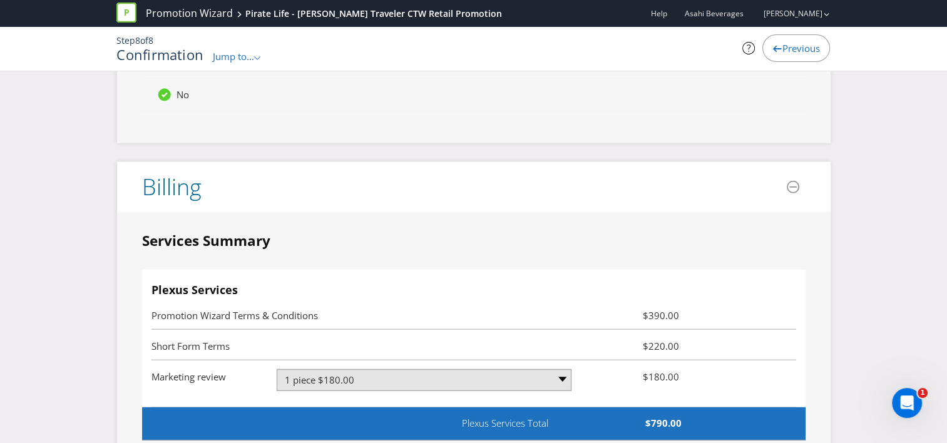
click at [130, 17] on icon at bounding box center [126, 13] width 20 height 20
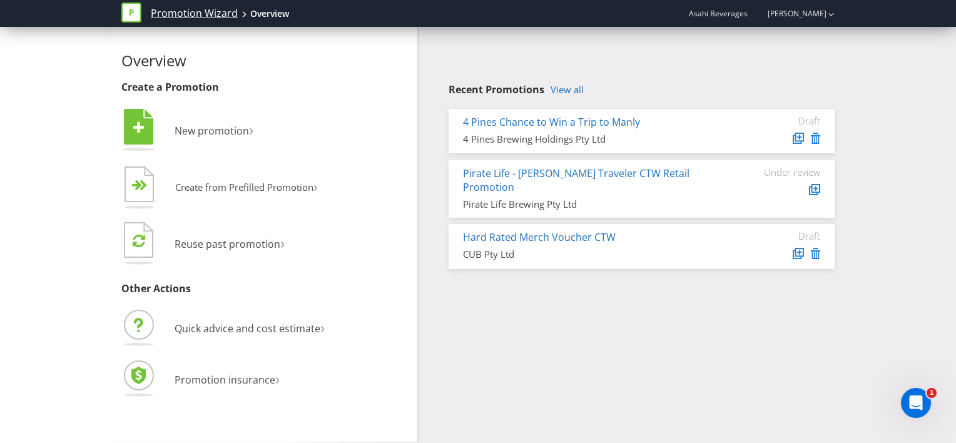
click at [178, 11] on link "Promotion Wizard" at bounding box center [194, 13] width 87 height 14
click at [741, 8] on div "Asahi Beverages [PERSON_NAME]" at bounding box center [757, 14] width 153 height 22
click at [743, 17] on span "Asahi Beverages" at bounding box center [718, 13] width 59 height 11
